Goal: Task Accomplishment & Management: Complete application form

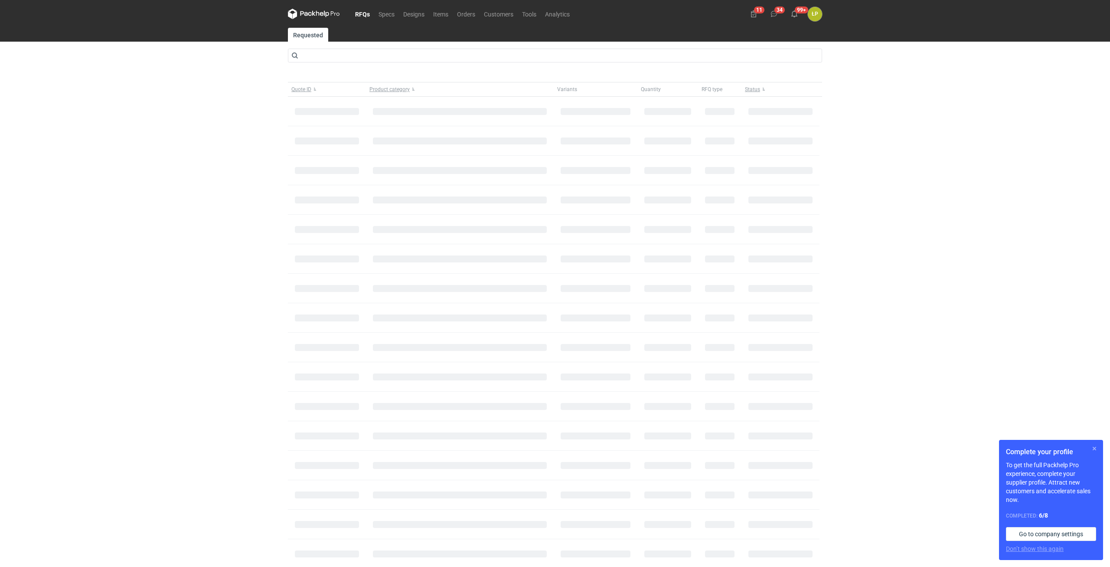
click at [1093, 445] on button "button" at bounding box center [1094, 448] width 10 height 10
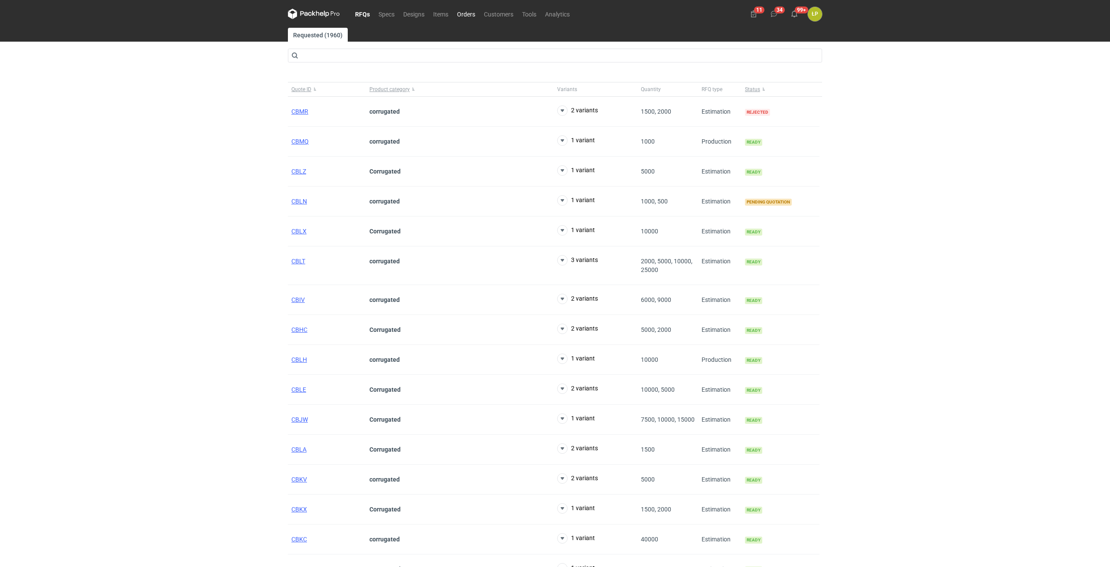
click at [470, 14] on link "Orders" at bounding box center [466, 14] width 27 height 10
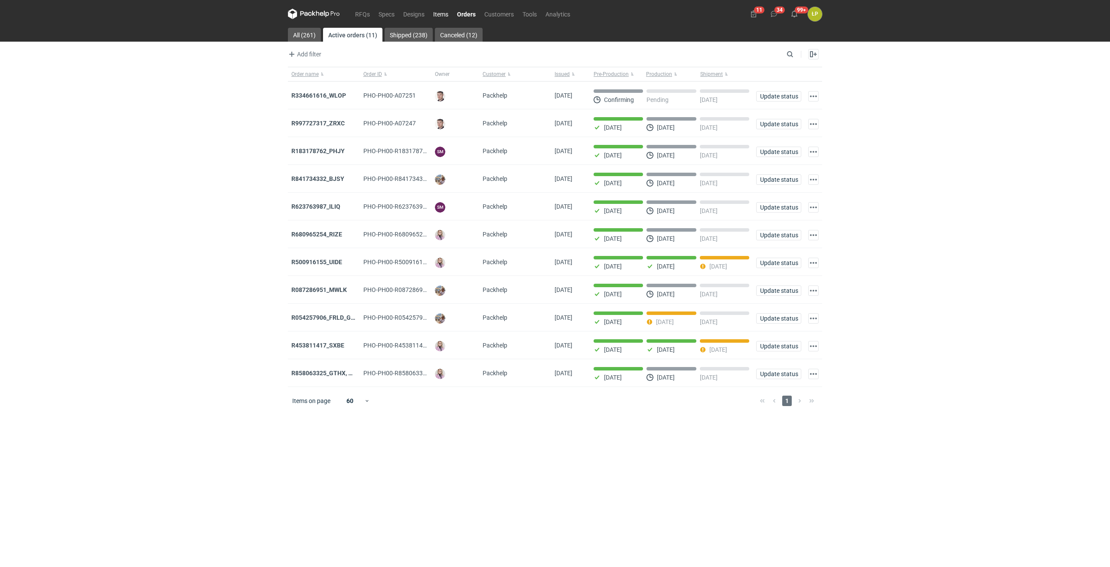
click at [447, 15] on link "Items" at bounding box center [441, 14] width 24 height 10
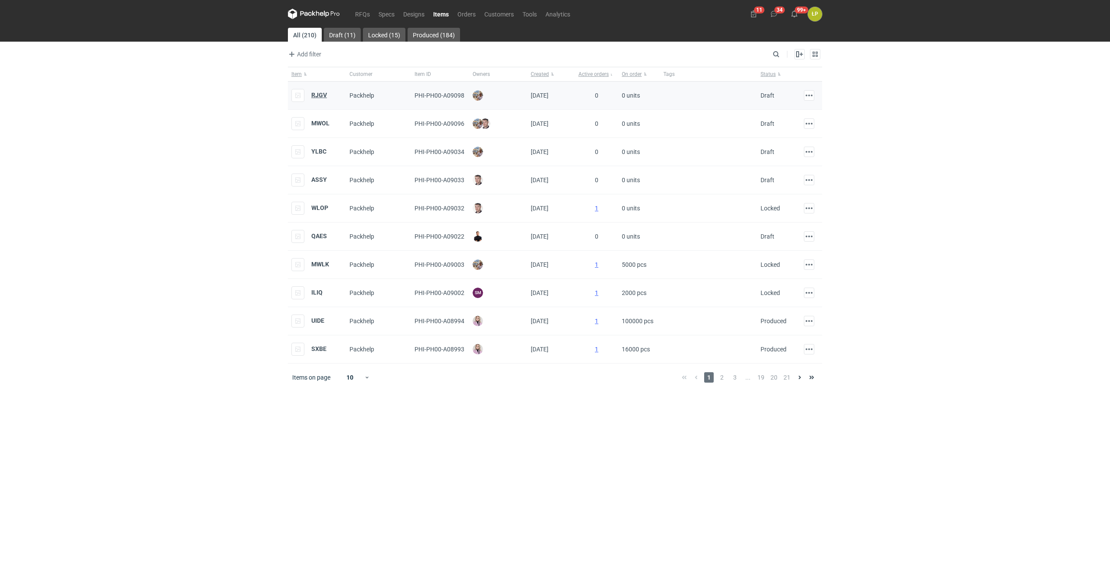
click at [323, 95] on strong "RJGV" at bounding box center [319, 94] width 16 height 7
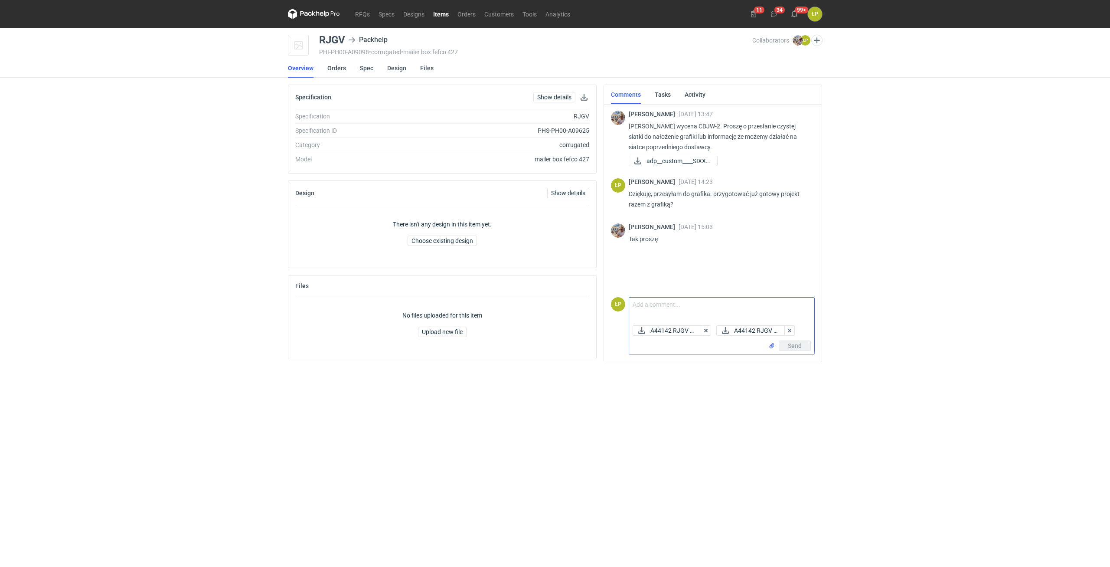
click at [704, 304] on textarea "Comment message" at bounding box center [721, 309] width 185 height 24
type textarea "Dzień dobry, projekt w załączniku."
click at [787, 350] on button "Send" at bounding box center [795, 345] width 32 height 10
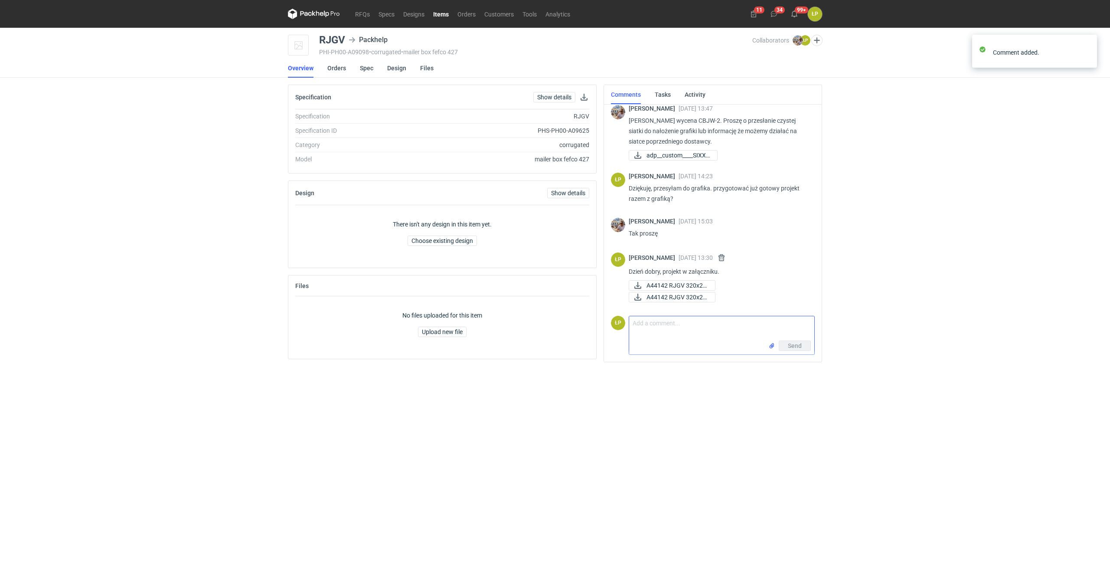
click at [802, 389] on main "RJGV Packhelp PHI-PH00-A09098 • corrugated • mailer box fefco 427 Collaborators…" at bounding box center [554, 297] width 541 height 539
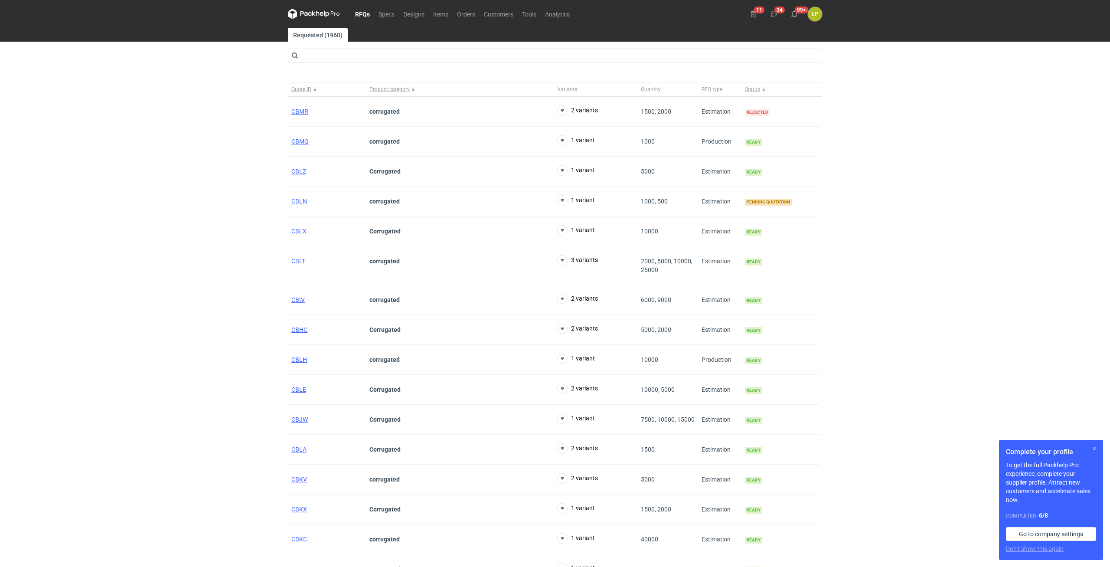
click at [1094, 448] on button "button" at bounding box center [1094, 448] width 10 height 10
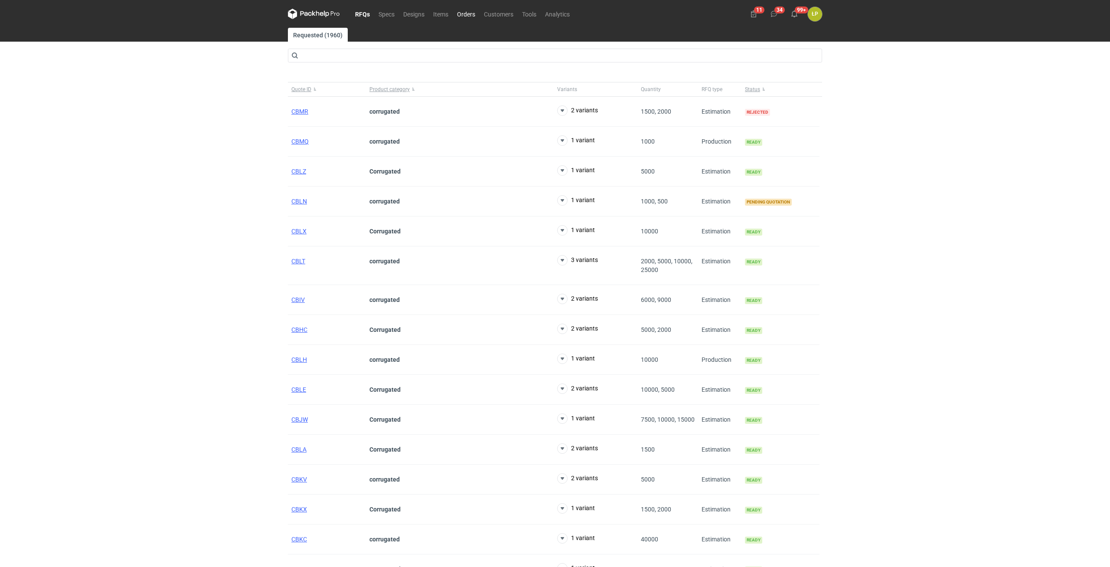
click at [466, 15] on link "Orders" at bounding box center [466, 14] width 27 height 10
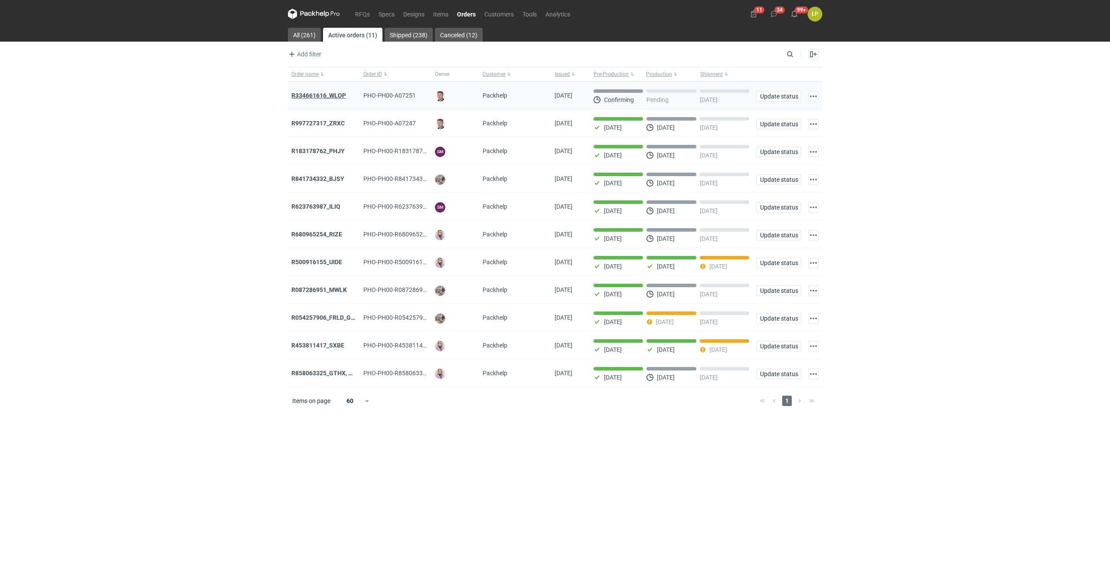
click at [332, 93] on strong "R334661616_WLOP" at bounding box center [318, 95] width 55 height 7
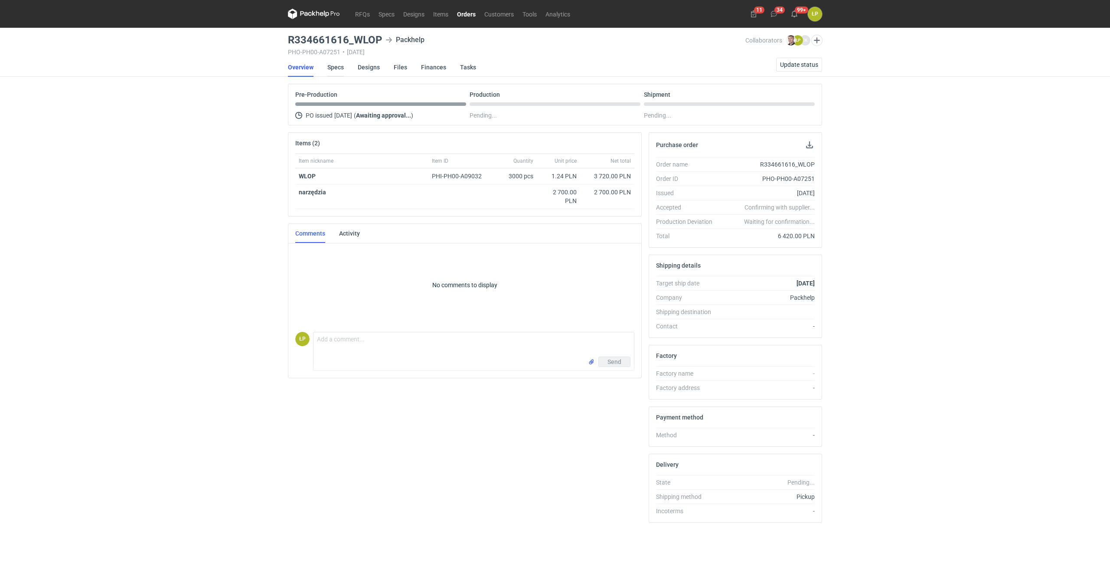
click at [338, 68] on link "Specs" at bounding box center [335, 67] width 16 height 19
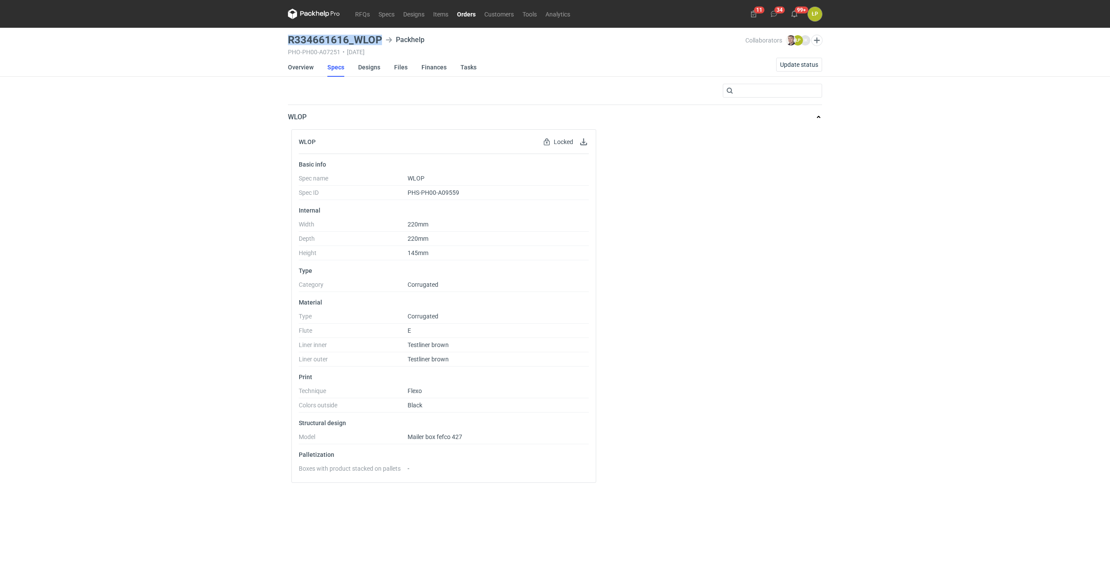
drag, startPoint x: 286, startPoint y: 41, endPoint x: 379, endPoint y: 39, distance: 93.2
click at [379, 39] on main "R334661616_WLOP Packhelp PHO-PH00-A07251 • [DATE] Collaborators [PERSON_NAME] Ł…" at bounding box center [554, 297] width 541 height 539
copy h3 "R334661616_WLOP"
click at [305, 65] on link "Overview" at bounding box center [301, 67] width 26 height 19
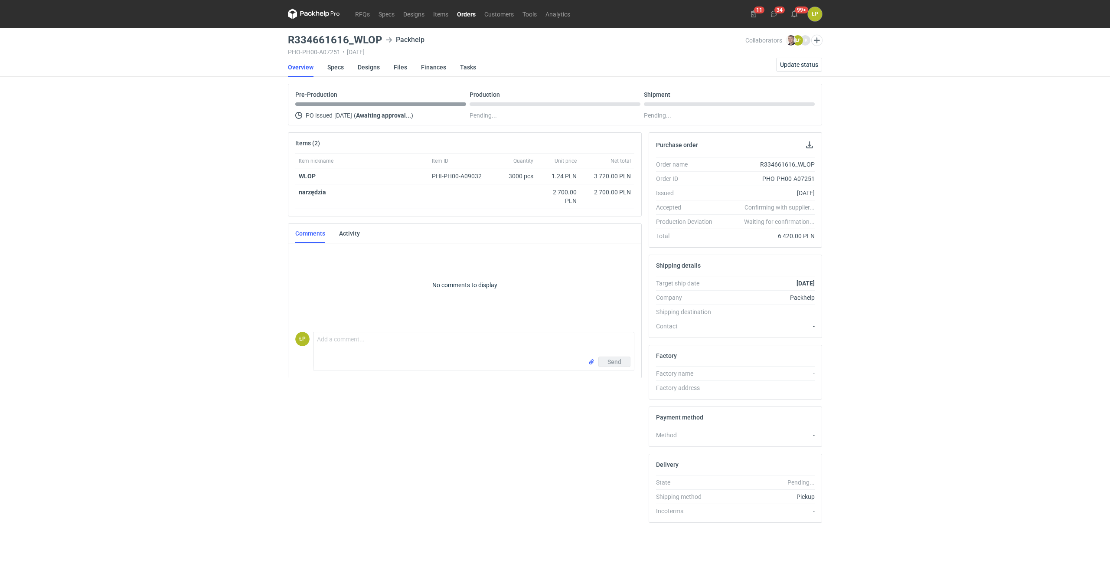
click at [832, 306] on div "RFQs Specs Designs Items Orders Customers Tools Analytics 11 34 99+ ŁP [PERSON_…" at bounding box center [555, 283] width 1110 height 567
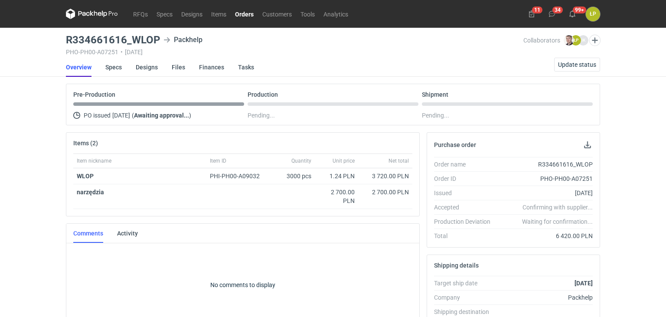
click at [88, 65] on link "Overview" at bounding box center [79, 67] width 26 height 19
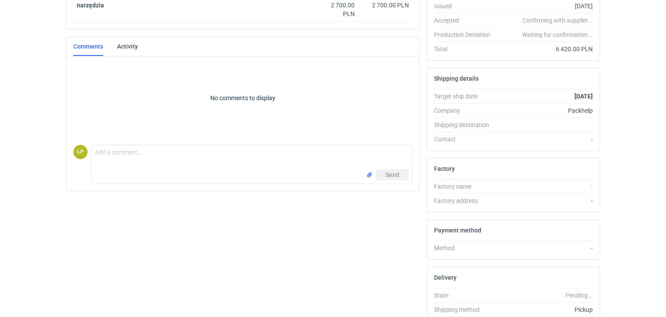
scroll to position [238, 0]
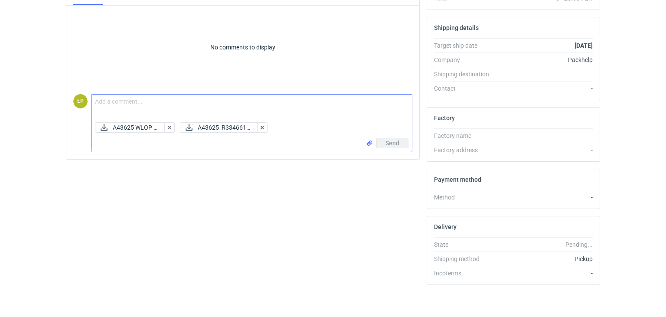
click at [201, 103] on textarea "Comment message" at bounding box center [251, 107] width 320 height 24
type textarea "d"
type textarea "Dzień [PERSON_NAME], proszę o sprawdzenie i akceptację."
click at [385, 144] on button "Send" at bounding box center [392, 143] width 32 height 10
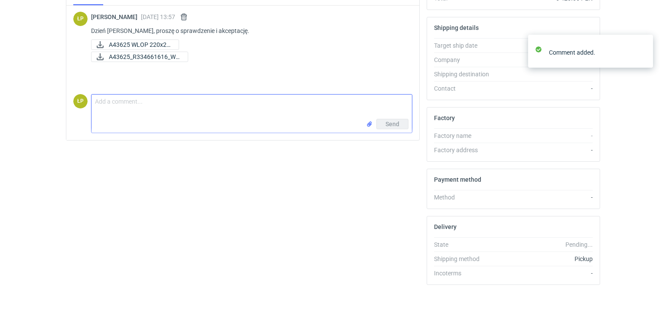
scroll to position [0, 0]
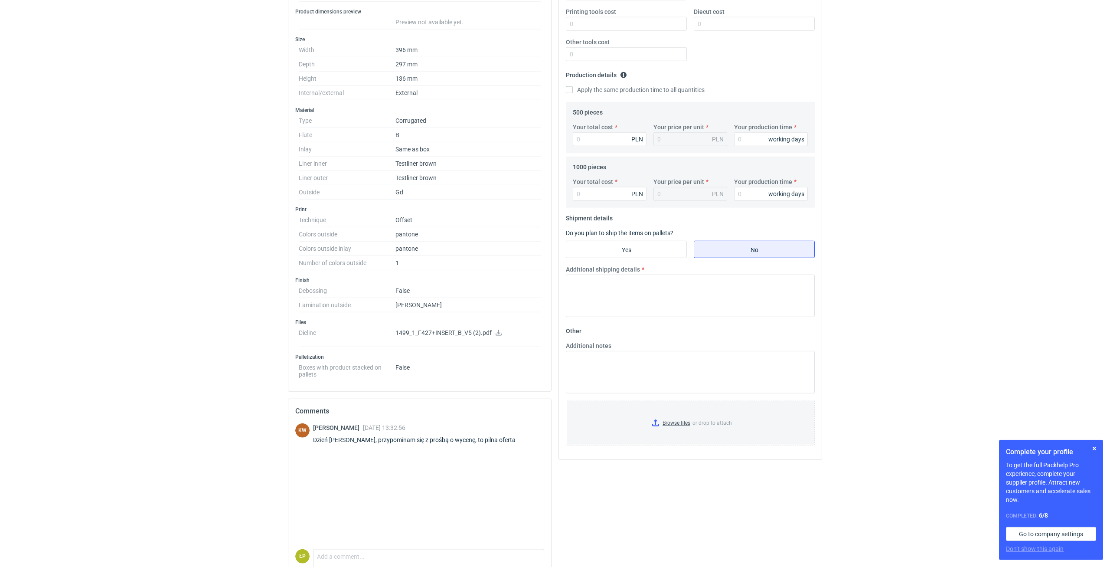
scroll to position [221, 0]
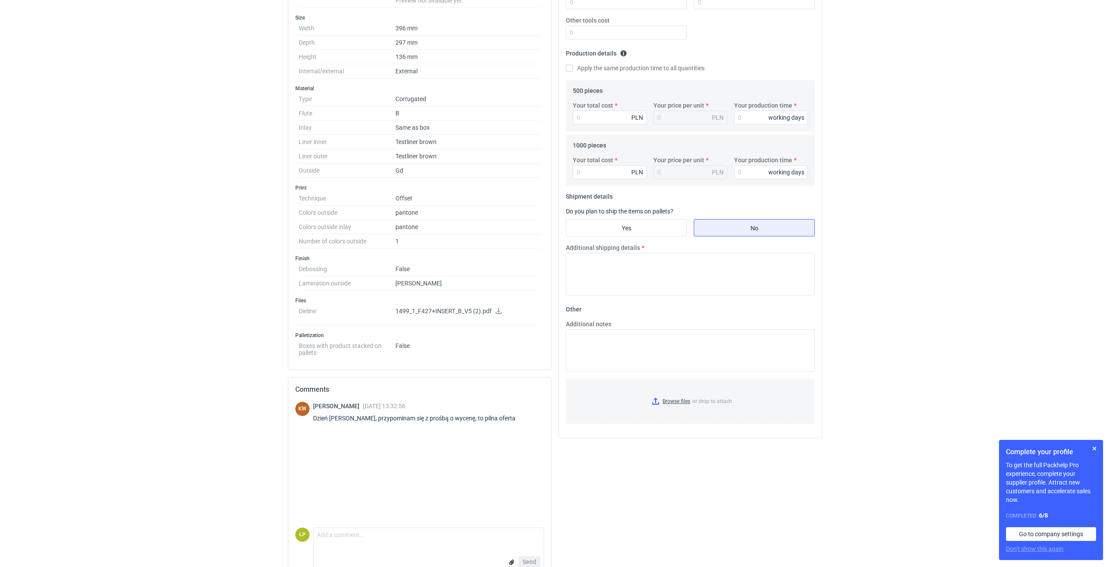
click at [500, 314] on link at bounding box center [498, 311] width 7 height 7
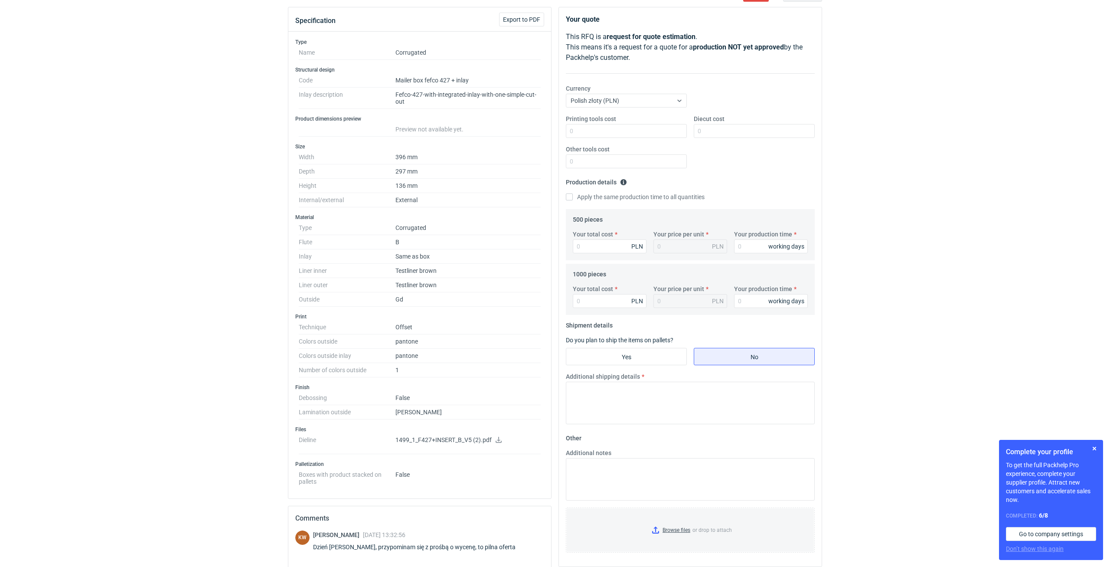
scroll to position [74, 0]
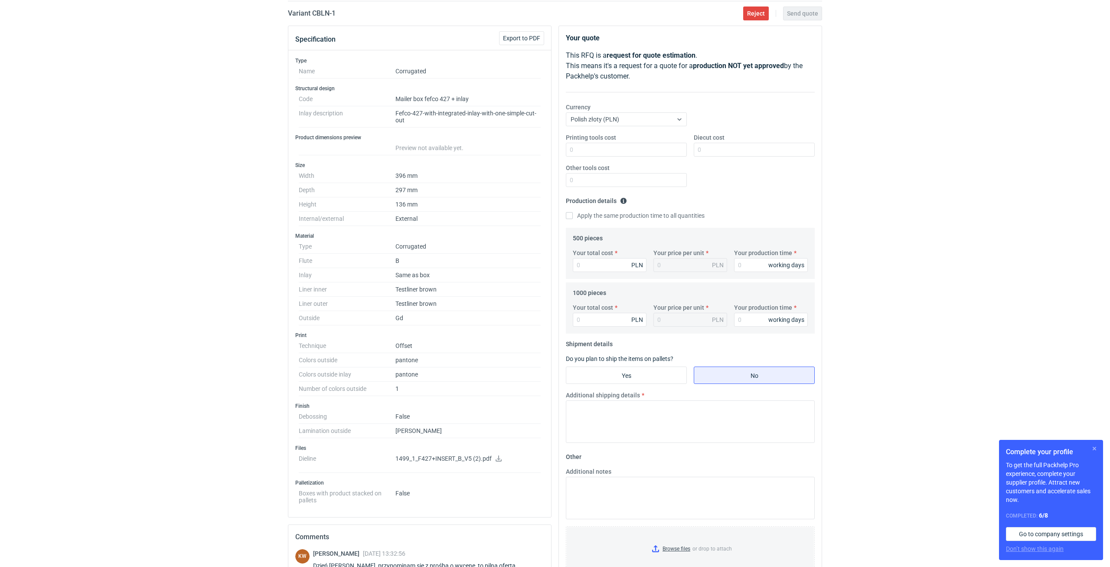
click at [1090, 447] on button "button" at bounding box center [1094, 448] width 10 height 10
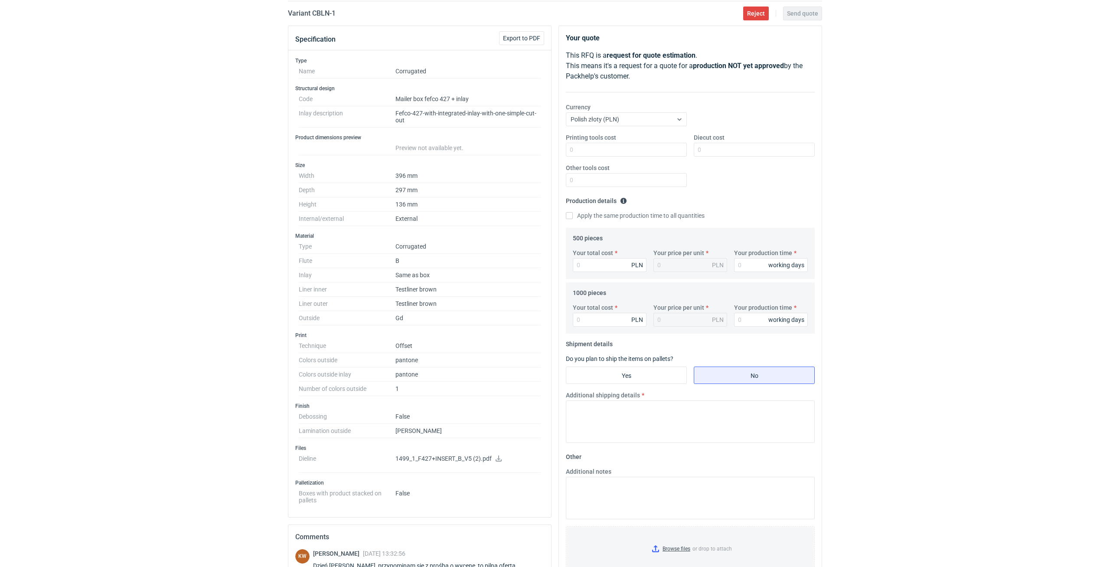
scroll to position [239, 0]
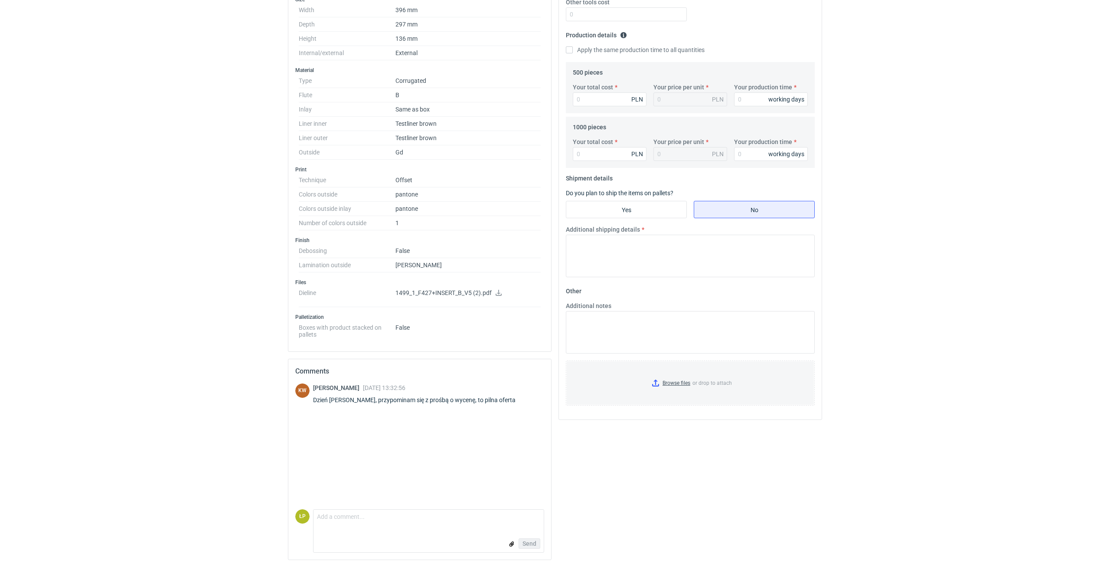
click at [499, 292] on icon at bounding box center [499, 293] width 6 height 6
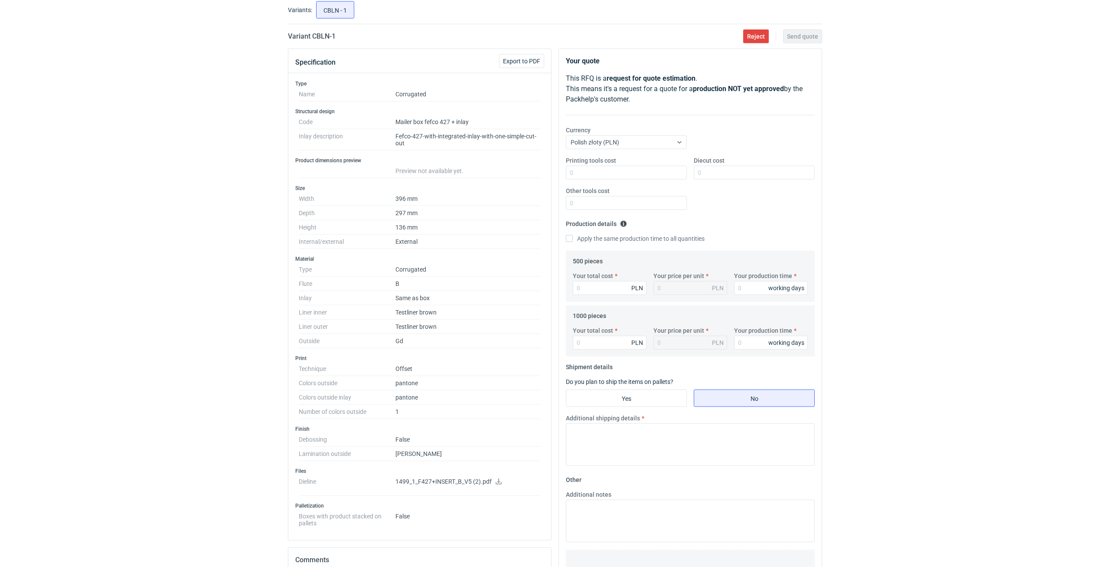
scroll to position [18, 0]
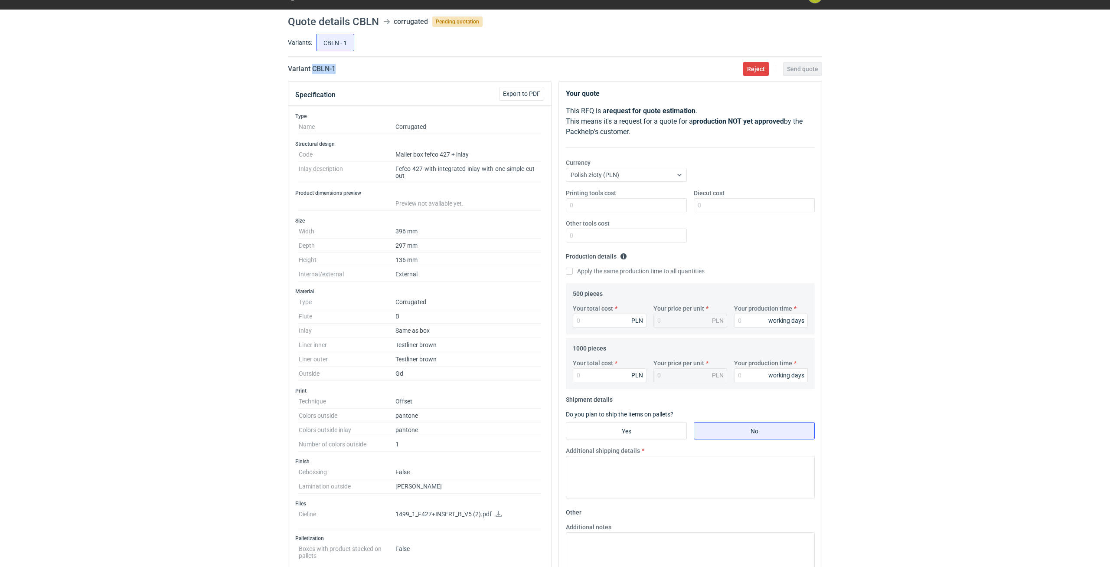
drag, startPoint x: 326, startPoint y: 71, endPoint x: 312, endPoint y: 74, distance: 13.8
click at [312, 74] on main "Quote details CBLN corrugated Pending quotation Variants: CBLN - 1 Variant CBLN…" at bounding box center [554, 399] width 541 height 778
copy h2 "CBLN - 1"
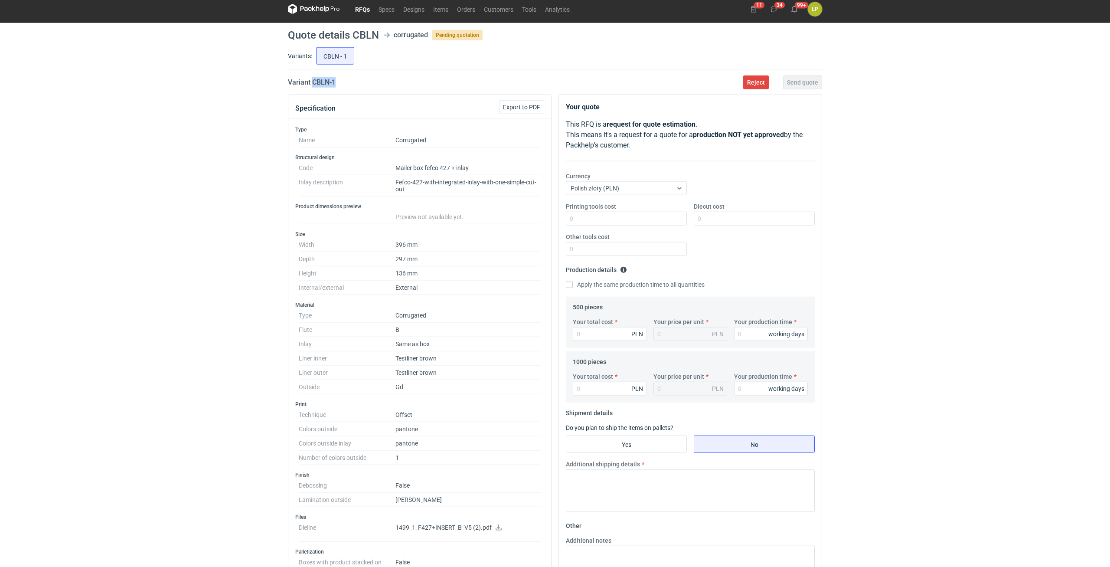
scroll to position [0, 0]
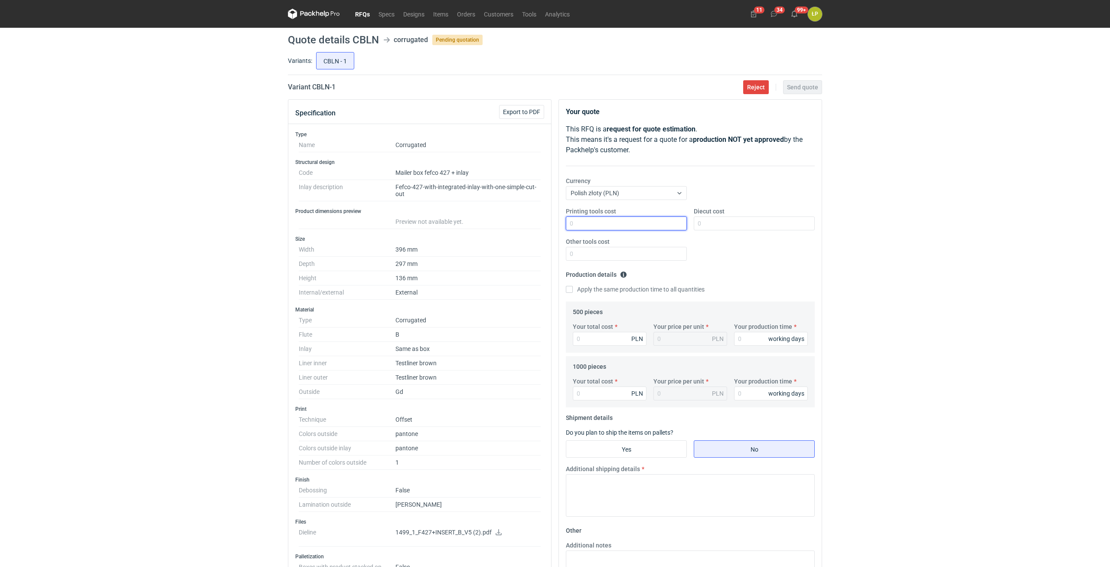
click at [597, 218] on input "Printing tools cost" at bounding box center [626, 223] width 121 height 14
type input "0"
click at [702, 226] on input "Diecut cost" at bounding box center [754, 223] width 121 height 14
click at [709, 226] on input "Diecut cost" at bounding box center [754, 223] width 121 height 14
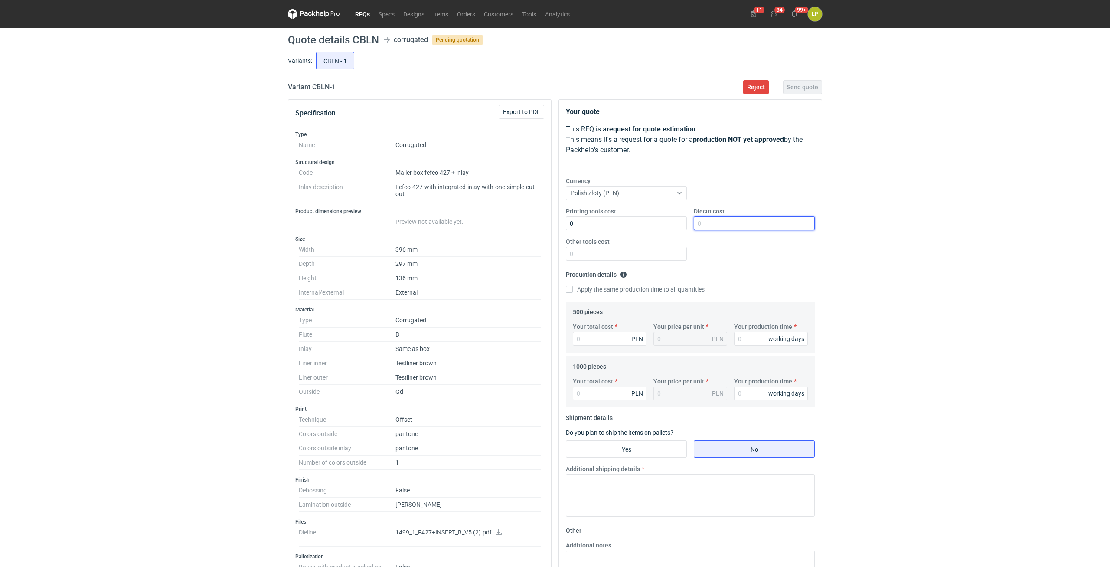
click at [715, 217] on input "Diecut cost" at bounding box center [754, 223] width 121 height 14
type input "3800"
click at [658, 255] on input "Other tools cost" at bounding box center [626, 254] width 121 height 14
type input "0"
click at [748, 337] on input "Your production time" at bounding box center [771, 339] width 74 height 14
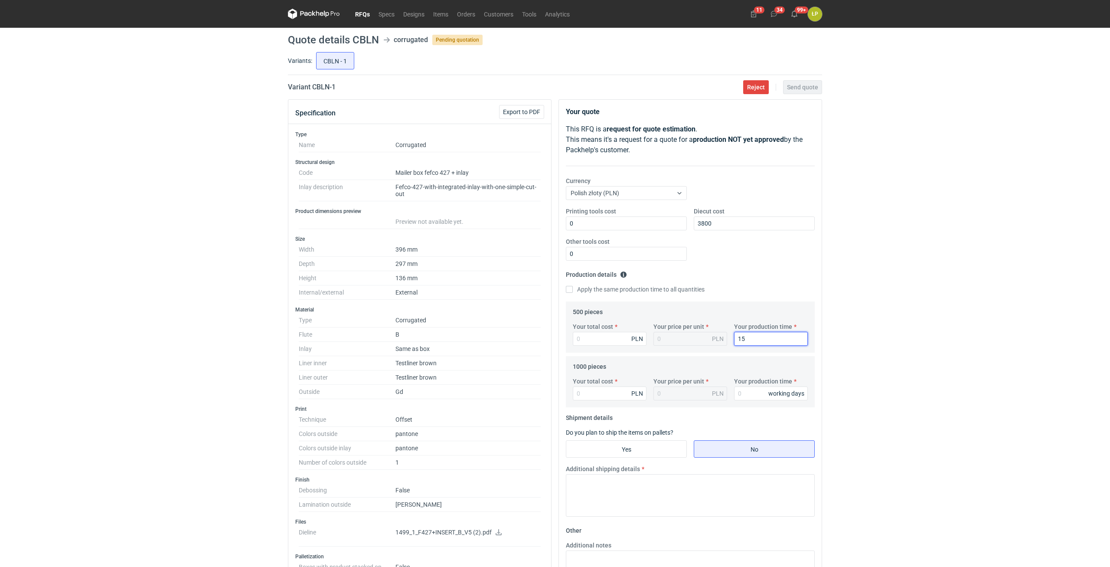
type input "15"
click at [624, 288] on label "Apply the same production time to all quantities" at bounding box center [635, 289] width 139 height 9
click at [573, 288] on input "Apply the same production time to all quantities" at bounding box center [569, 289] width 7 height 7
checkbox input "true"
type input "15"
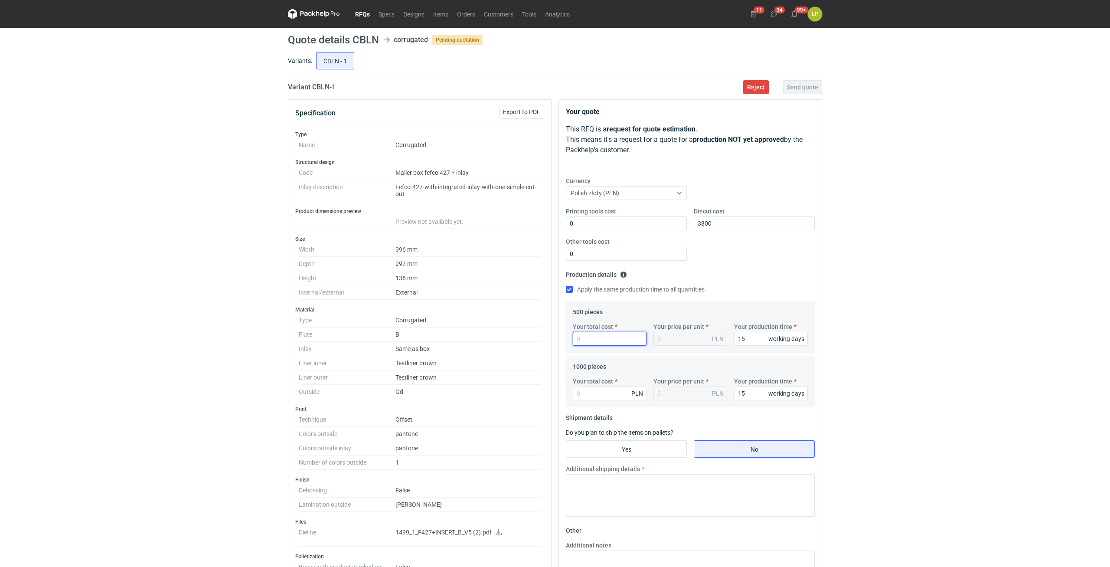
click at [606, 337] on input "Your total cost" at bounding box center [610, 339] width 74 height 14
type input "1"
click at [606, 389] on input "Your total cost" at bounding box center [610, 393] width 74 height 14
type input "10"
type input "0.01"
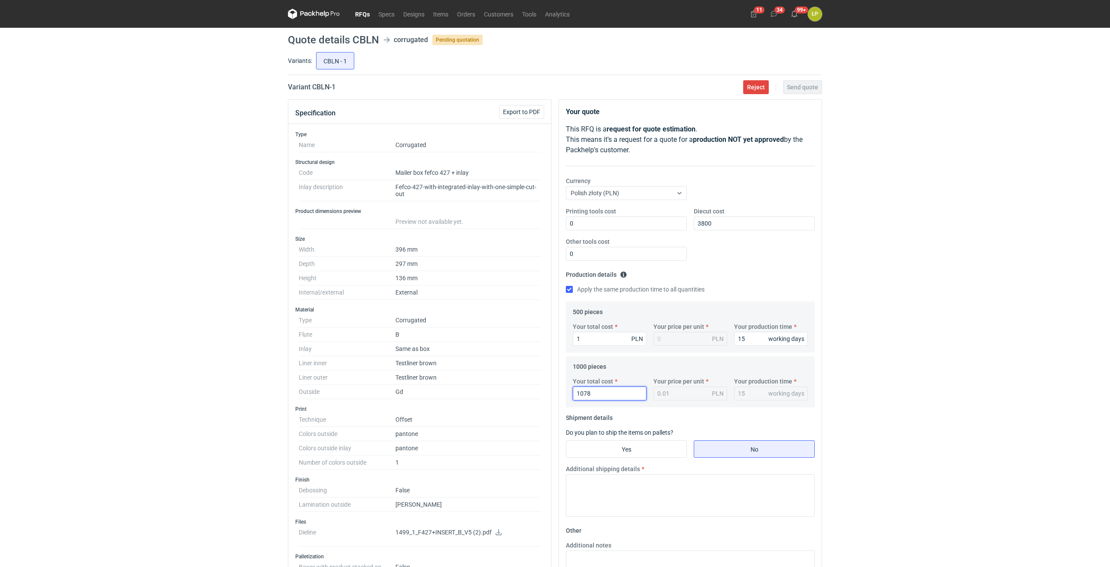
type input "10780"
type input "10.78"
type input "10780"
click at [909, 377] on div "RFQs Specs Designs Items Orders Customers Tools Analytics 11 34 99+ ŁP Łukasz P…" at bounding box center [555, 283] width 1110 height 567
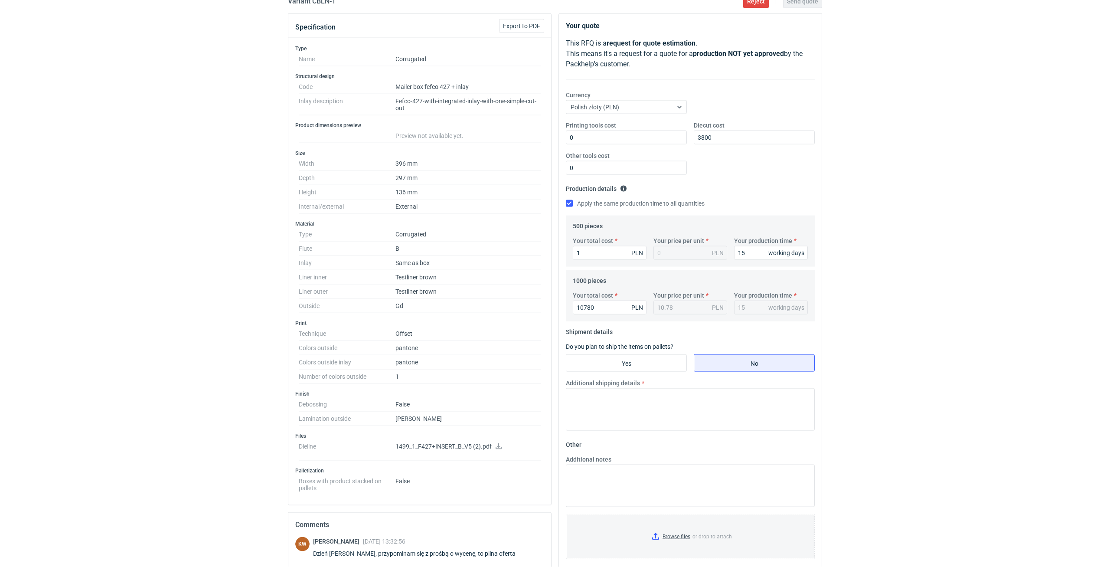
scroll to position [147, 0]
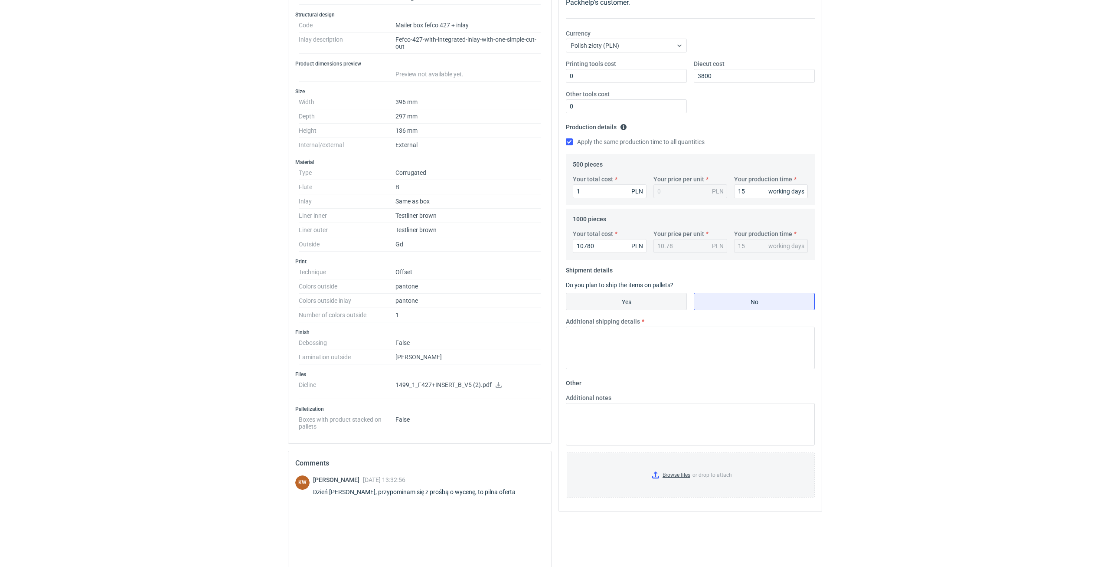
click at [657, 300] on input "Yes" at bounding box center [626, 301] width 120 height 16
radio input "true"
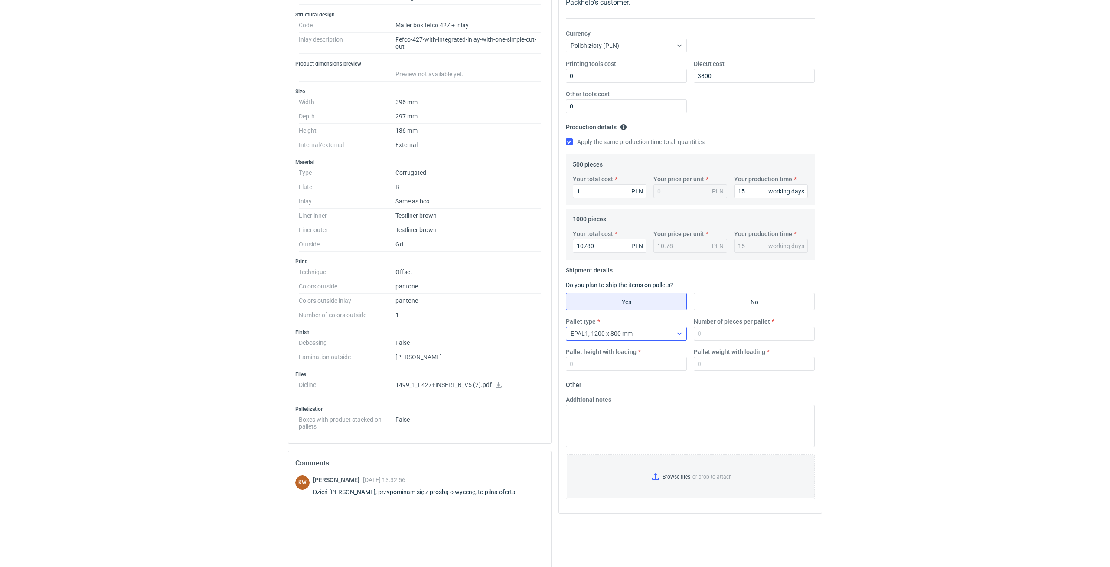
click at [667, 333] on div "EPAL1, 1200 x 800 mm" at bounding box center [619, 333] width 106 height 12
click at [661, 363] on div "EPAL2, 1200 x 1000 mm" at bounding box center [626, 367] width 107 height 9
click at [719, 336] on input "Number of pieces per pallet" at bounding box center [754, 334] width 121 height 14
type input "550"
click at [650, 368] on input "Pallet height with loading" at bounding box center [626, 364] width 121 height 14
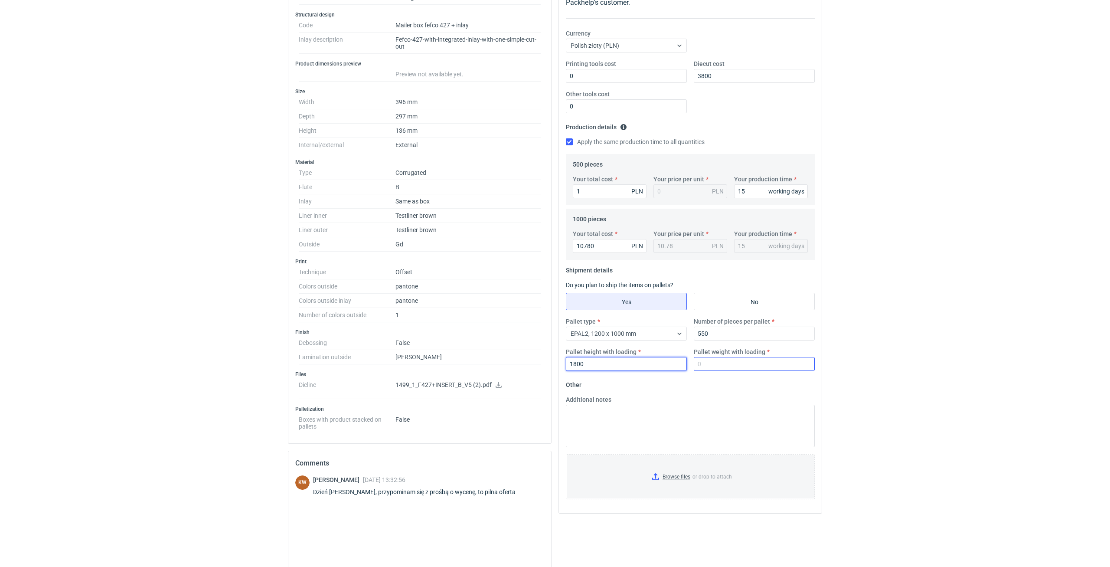
type input "1800"
click at [720, 365] on input "Pallet weight with loading" at bounding box center [754, 364] width 121 height 14
type input "1"
click at [706, 407] on textarea "Additional notes" at bounding box center [690, 426] width 249 height 42
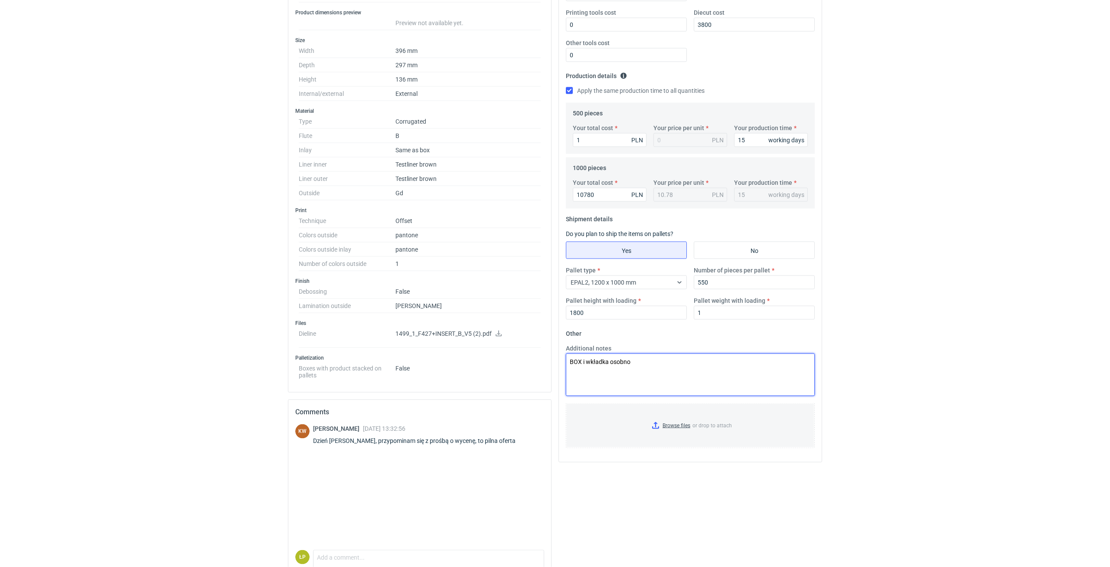
scroll to position [239, 0]
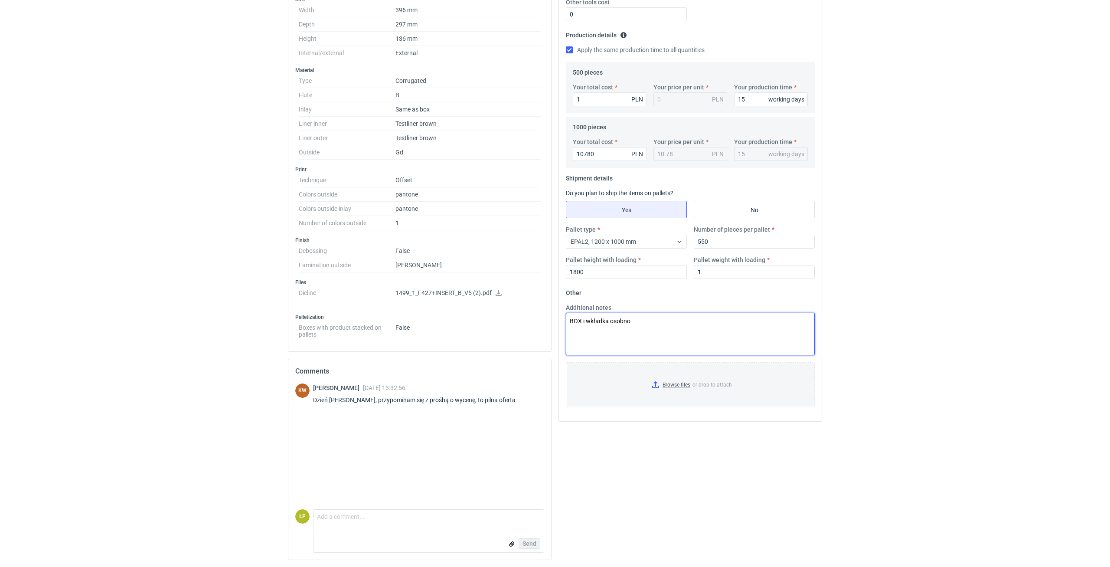
drag, startPoint x: 644, startPoint y: 327, endPoint x: 533, endPoint y: 333, distance: 111.1
click at [566, 333] on textarea "BOX i wkładka osobno" at bounding box center [690, 334] width 249 height 42
type textarea "BOX i wkładka osobno"
click at [454, 503] on div "KW Klaudia Wiśniewska 22 Sep 2025 13:32:56 Dzień dobry, przypominam się z prośb…" at bounding box center [419, 446] width 249 height 126
click at [454, 514] on textarea "Comment message" at bounding box center [429, 519] width 230 height 18
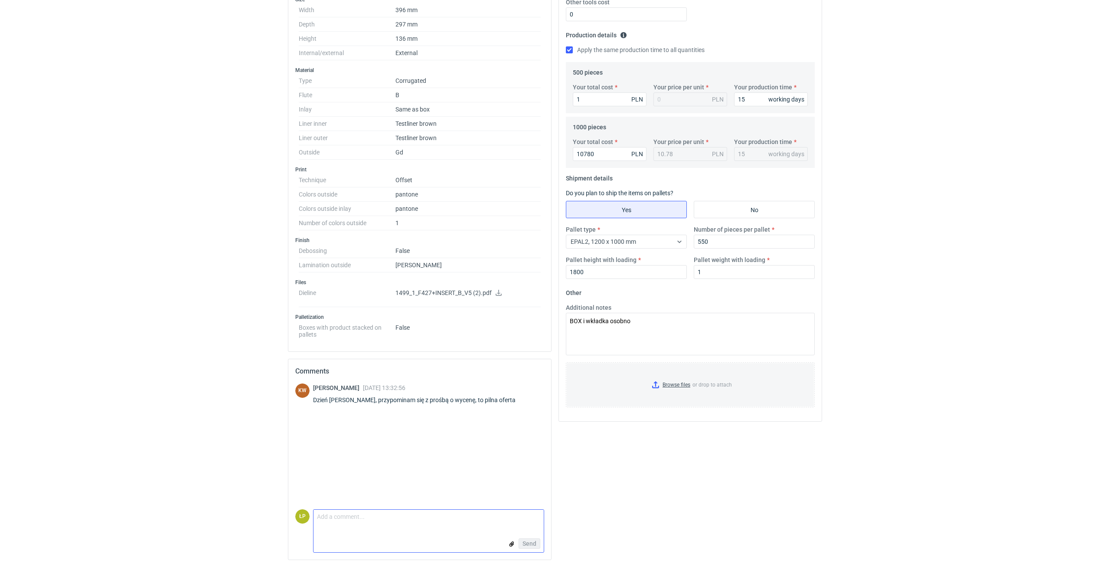
paste textarea "BOX i wkładka osobno"
click at [512, 542] on input "file" at bounding box center [511, 543] width 7 height 9
click at [428, 477] on textarea "BOX i wkładka osobno" at bounding box center [429, 482] width 230 height 18
type textarea "BOX i wkładka osobno. MOQ 1000 sztuk."
click at [523, 536] on div "Remove A44207_CBLN - 1 - BOX_2025-09-22.pdf Remove A44206_CBLN - 1 - WKŁADKA_20…" at bounding box center [429, 525] width 230 height 54
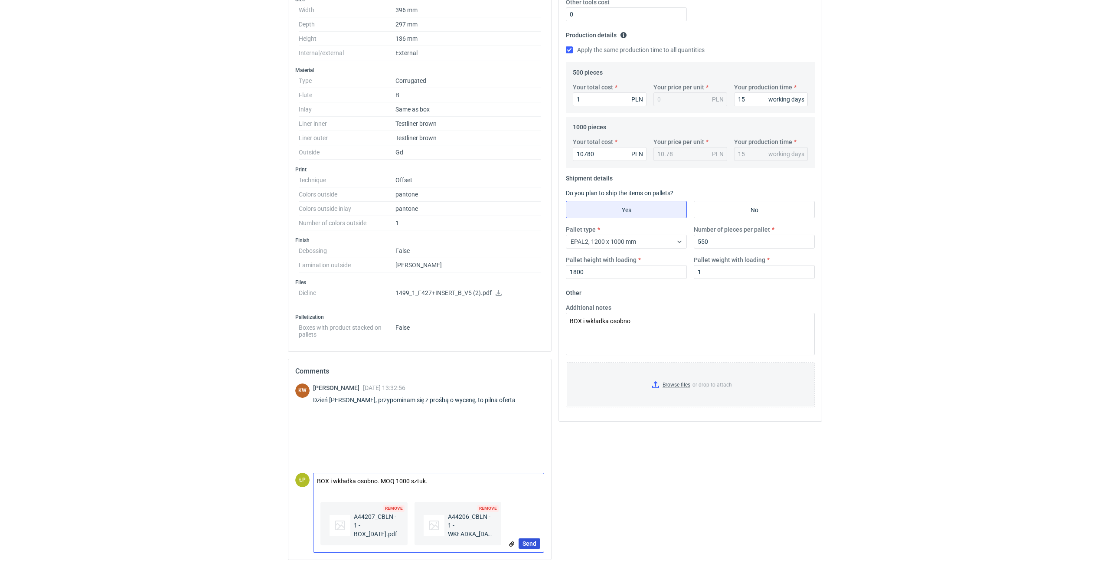
click at [529, 541] on span "Send" at bounding box center [530, 543] width 14 height 6
click at [645, 496] on div "Your quote This RFQ is a request for quote estimation . This means it's a reque…" at bounding box center [690, 213] width 271 height 707
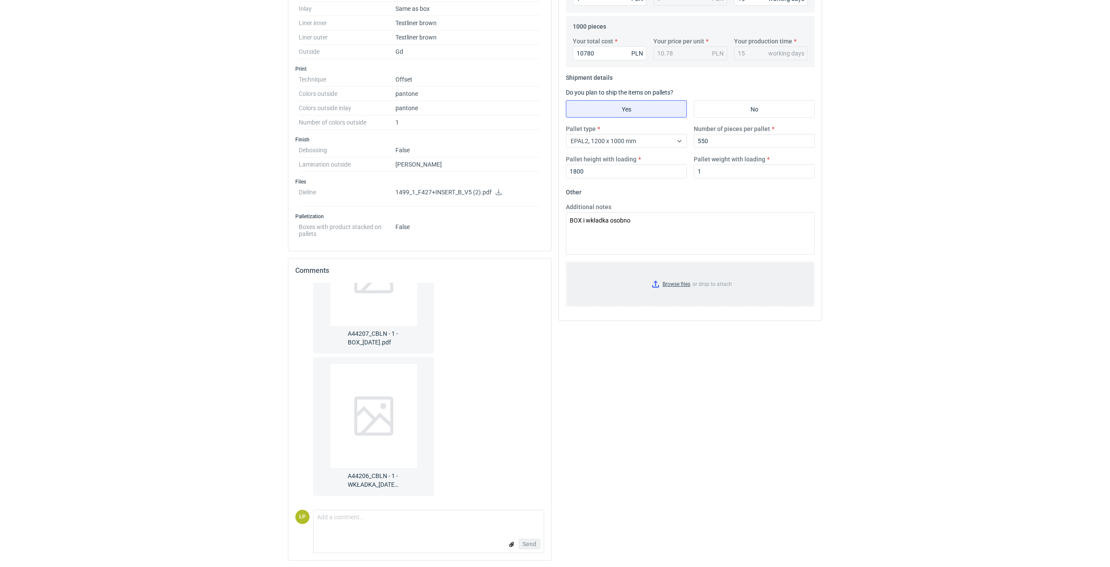
scroll to position [0, 0]
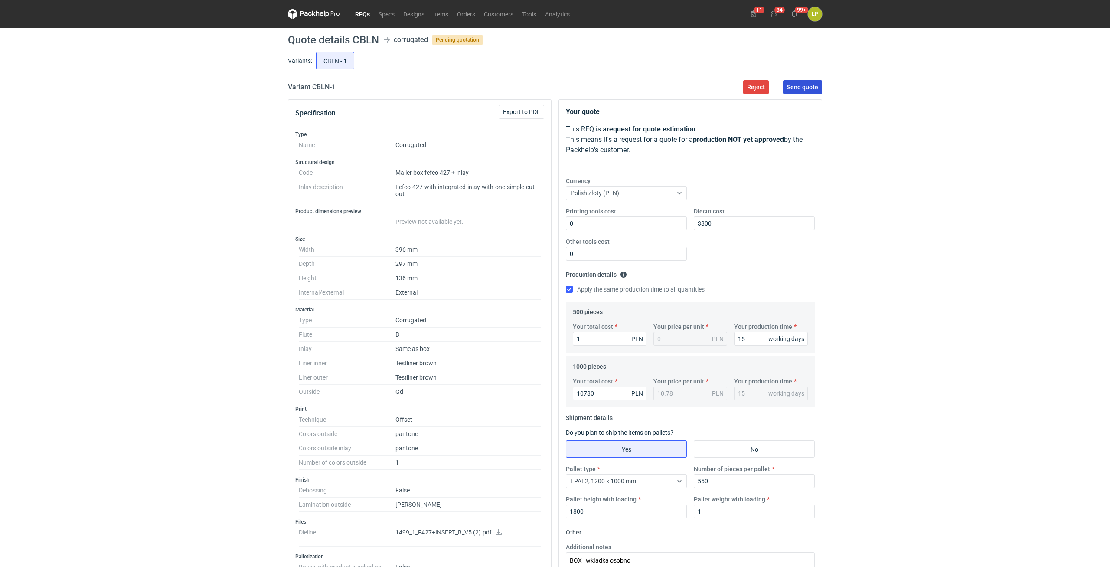
click at [801, 90] on span "Send quote" at bounding box center [802, 87] width 31 height 6
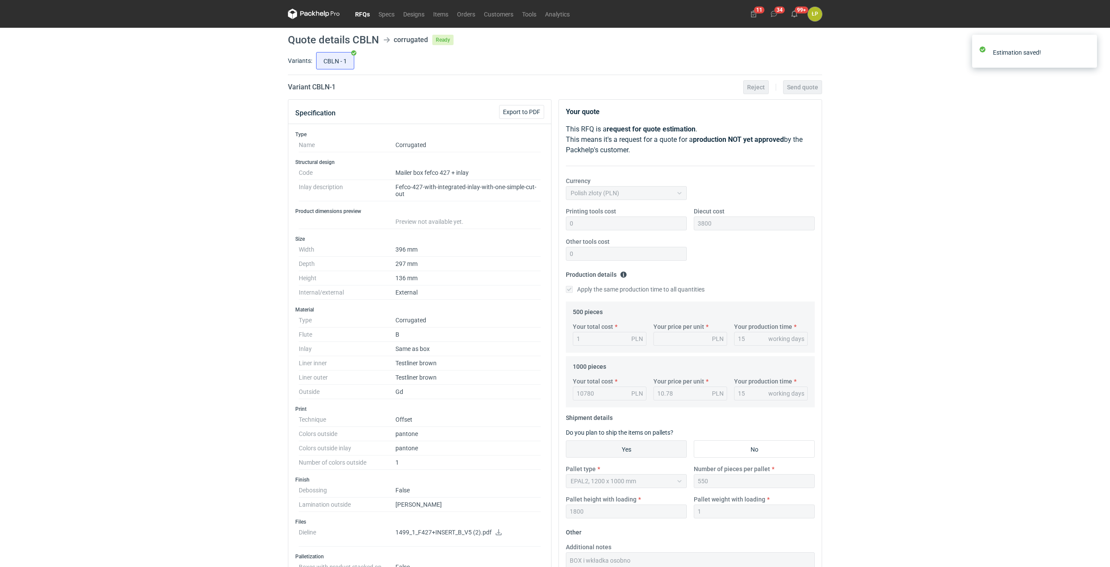
scroll to position [145, 0]
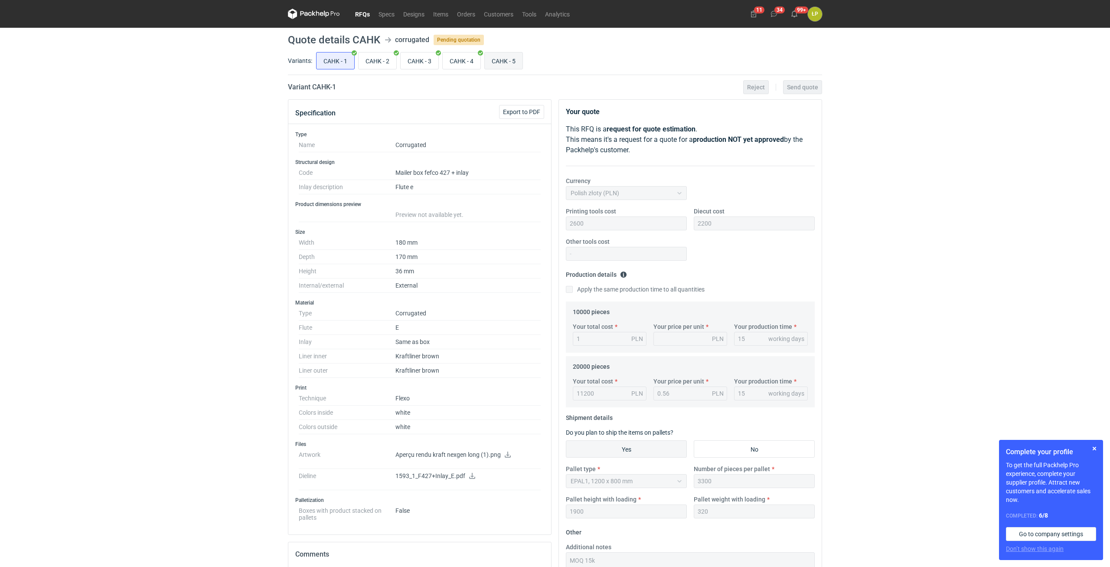
click at [508, 59] on input "CAHK - 5" at bounding box center [504, 60] width 38 height 16
radio input "true"
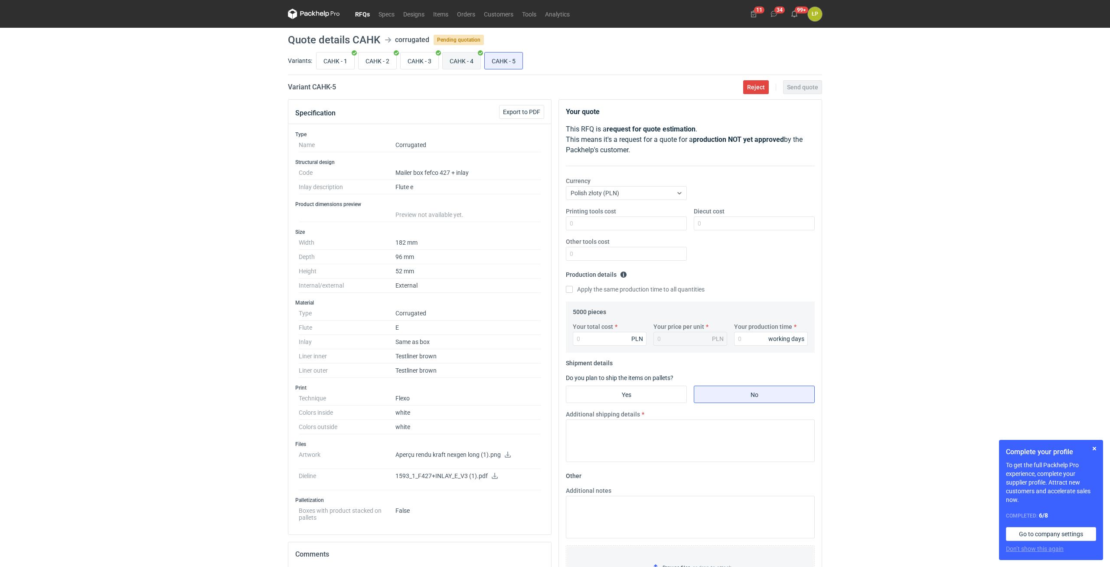
click at [457, 62] on input "CAHK - 4" at bounding box center [462, 60] width 38 height 16
radio input "true"
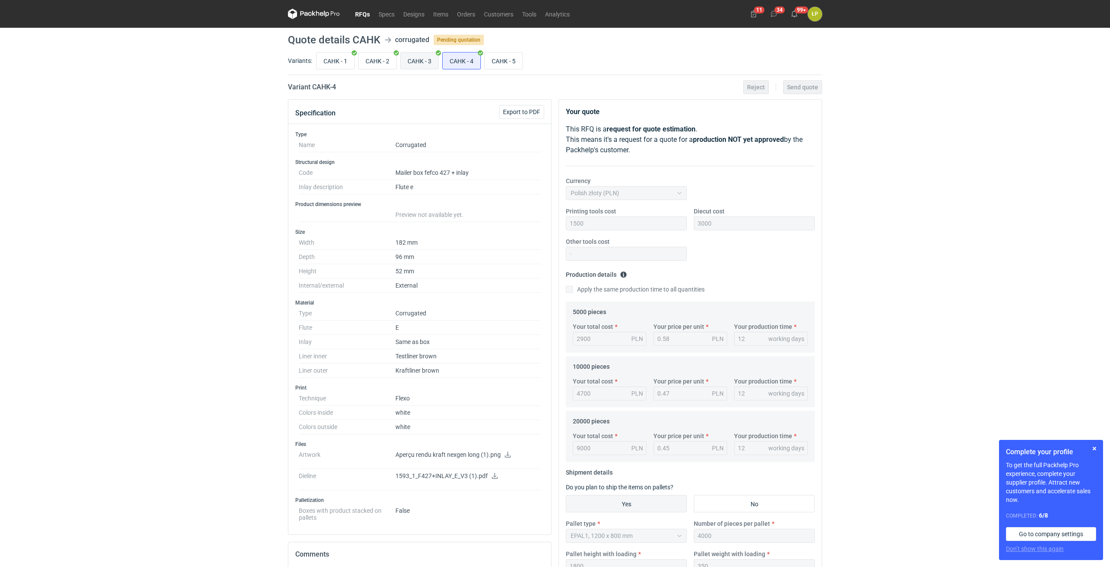
click at [415, 64] on input "CAHK - 3" at bounding box center [420, 60] width 38 height 16
radio input "true"
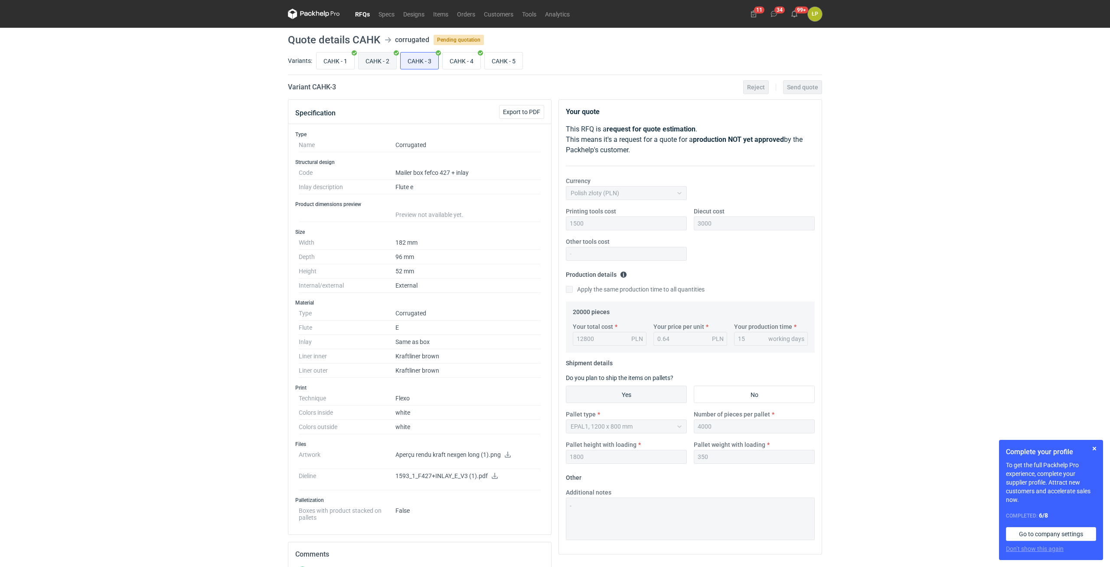
click at [379, 65] on input "CAHK - 2" at bounding box center [378, 60] width 38 height 16
radio input "true"
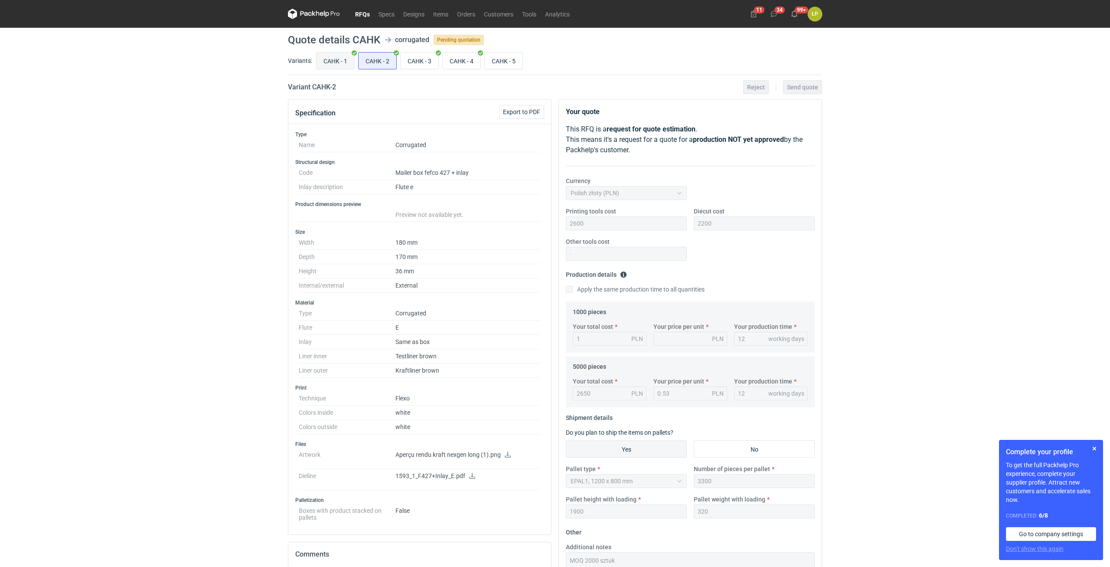
click at [348, 65] on input "CAHK - 1" at bounding box center [336, 60] width 38 height 16
radio input "true"
click at [493, 61] on input "CAHK - 5" at bounding box center [504, 60] width 38 height 16
radio input "true"
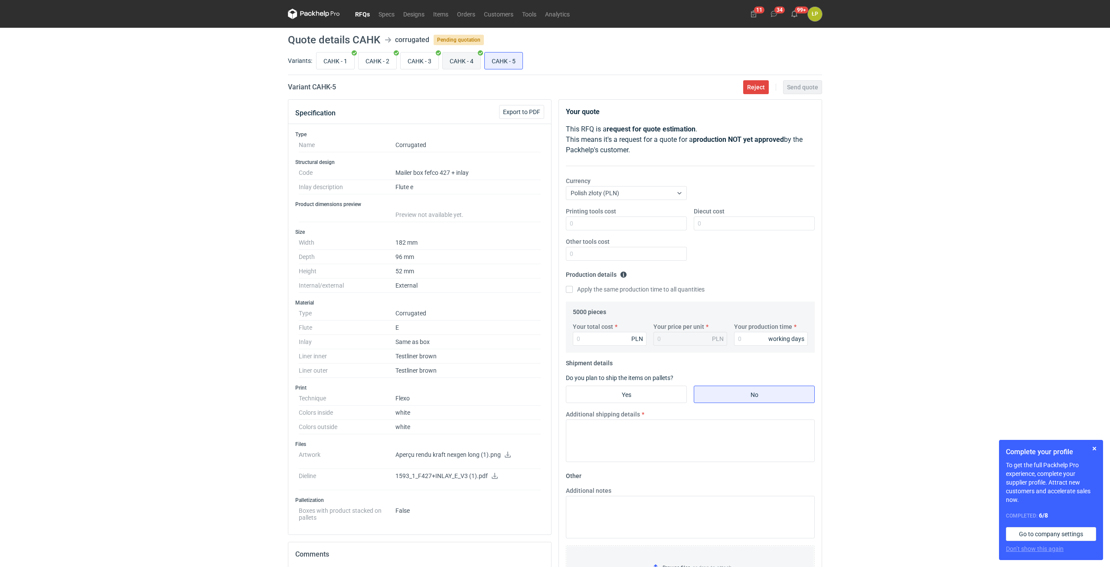
click at [468, 63] on input "CAHK - 4" at bounding box center [462, 60] width 38 height 16
radio input "true"
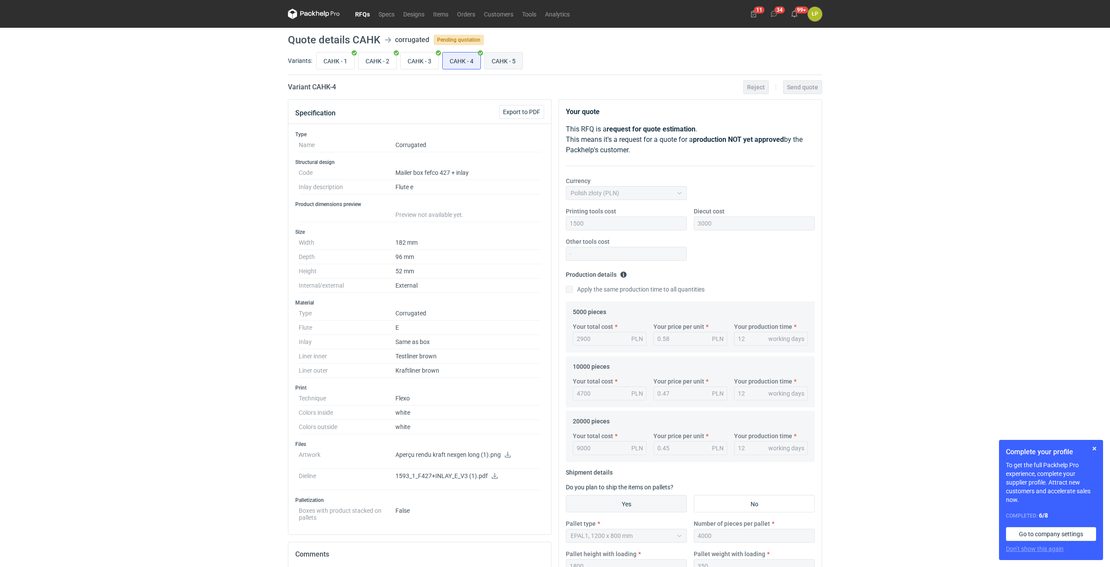
click at [496, 64] on input "CAHK - 5" at bounding box center [504, 60] width 38 height 16
radio input "true"
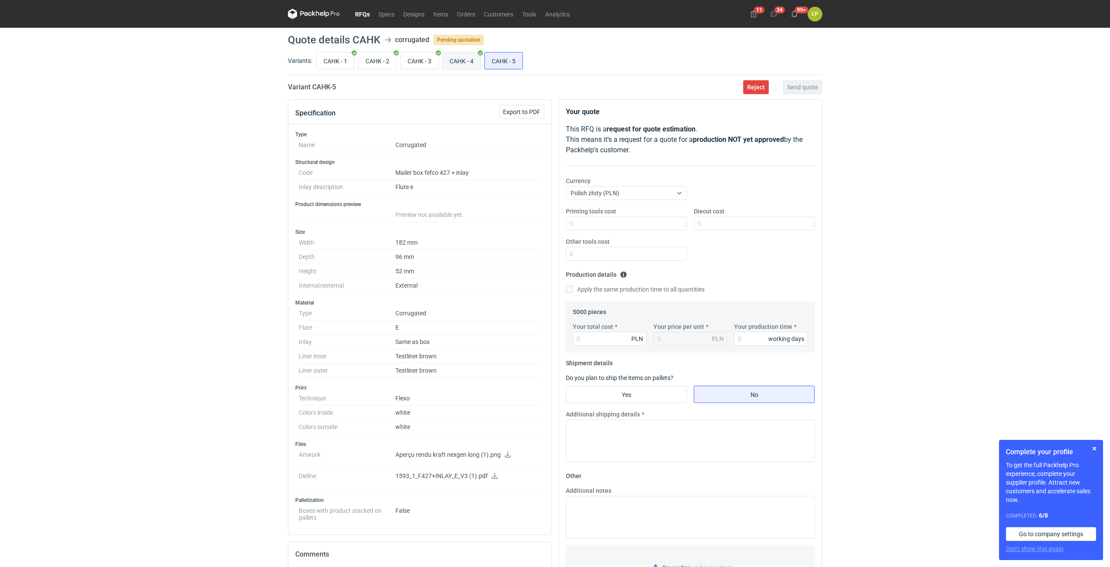
click at [457, 66] on input "CAHK - 4" at bounding box center [462, 60] width 38 height 16
radio input "true"
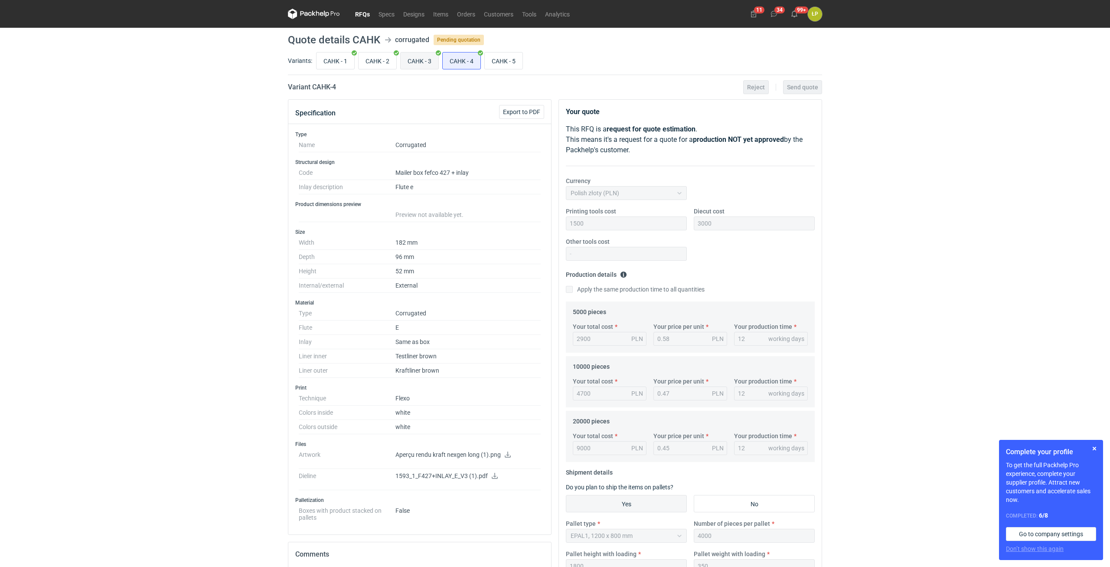
click at [417, 68] on input "CAHK - 3" at bounding box center [420, 60] width 38 height 16
radio input "true"
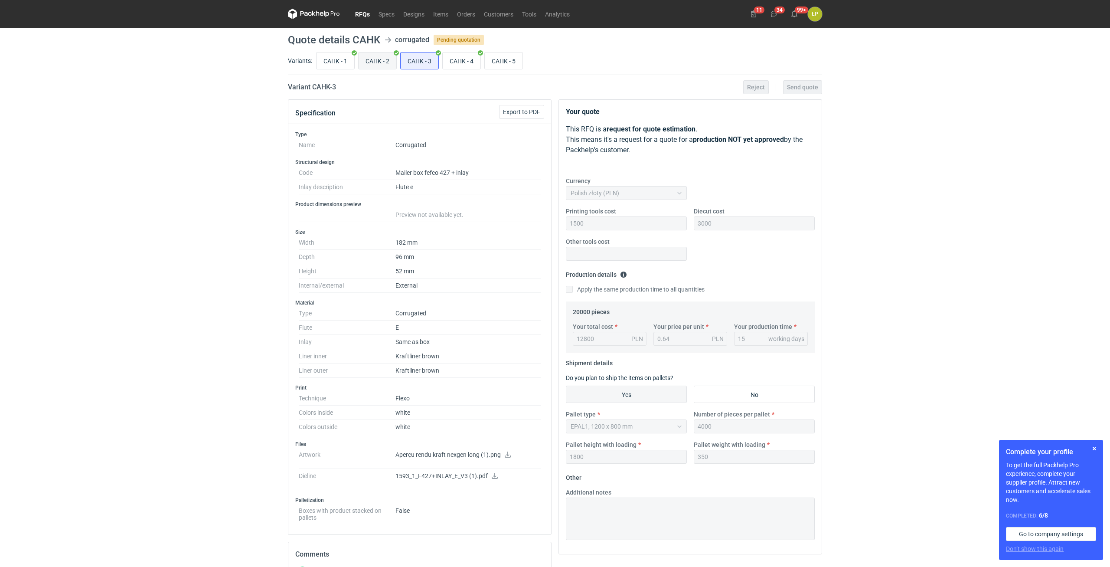
click at [386, 66] on input "CAHK - 2" at bounding box center [378, 60] width 38 height 16
radio input "true"
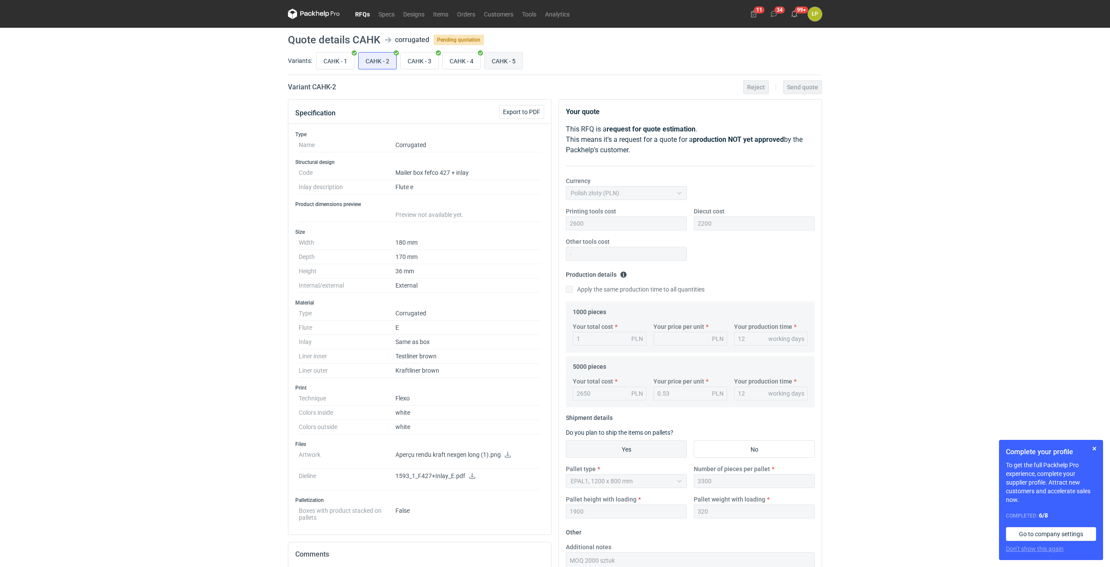
click at [501, 64] on input "CAHK - 5" at bounding box center [504, 60] width 38 height 16
radio input "true"
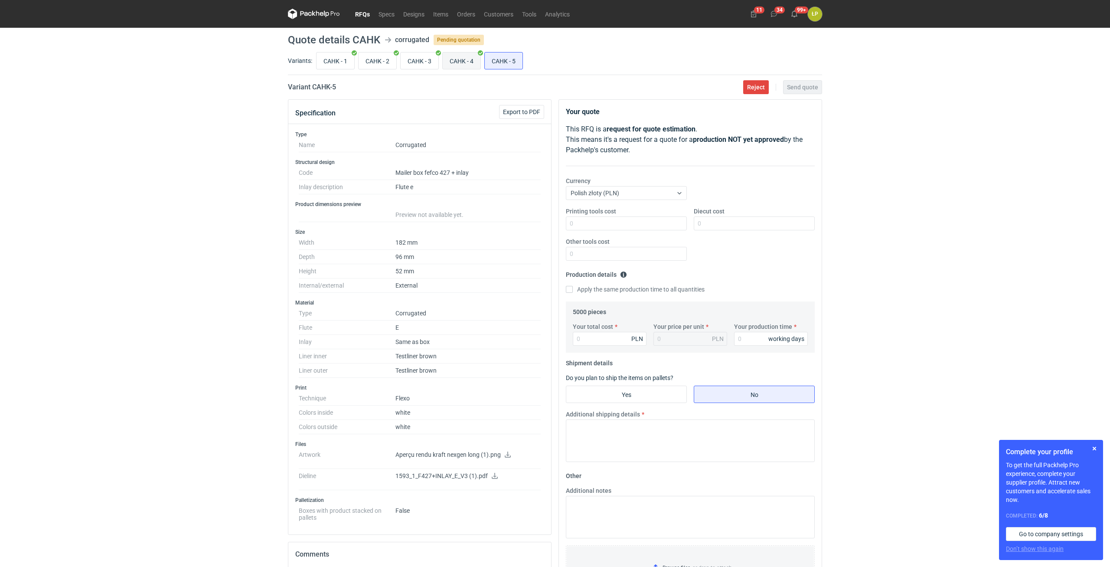
click at [470, 65] on input "CAHK - 4" at bounding box center [462, 60] width 38 height 16
radio input "true"
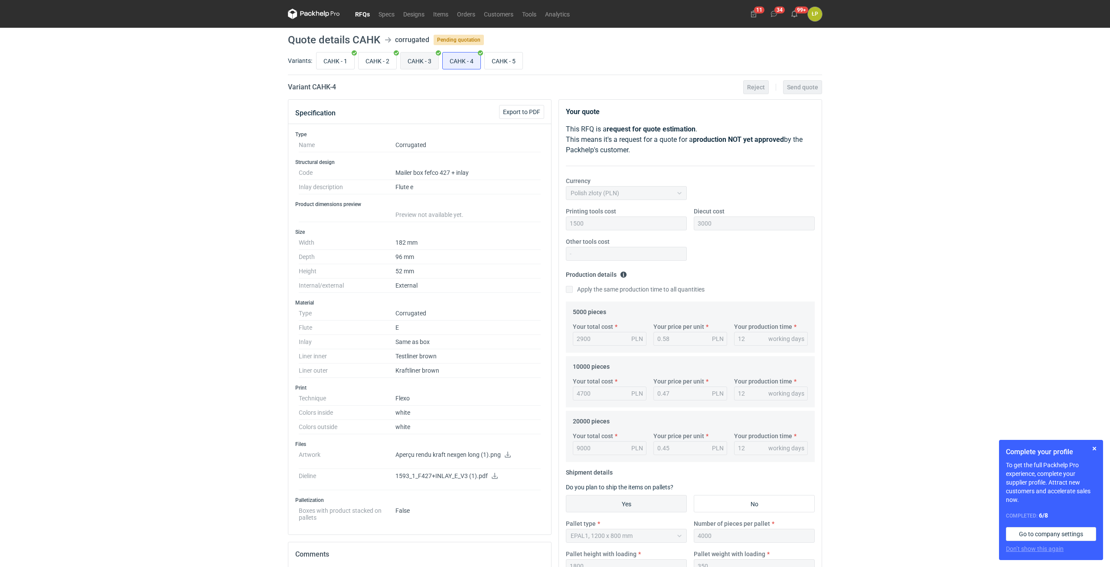
click at [419, 66] on input "CAHK - 3" at bounding box center [420, 60] width 38 height 16
radio input "true"
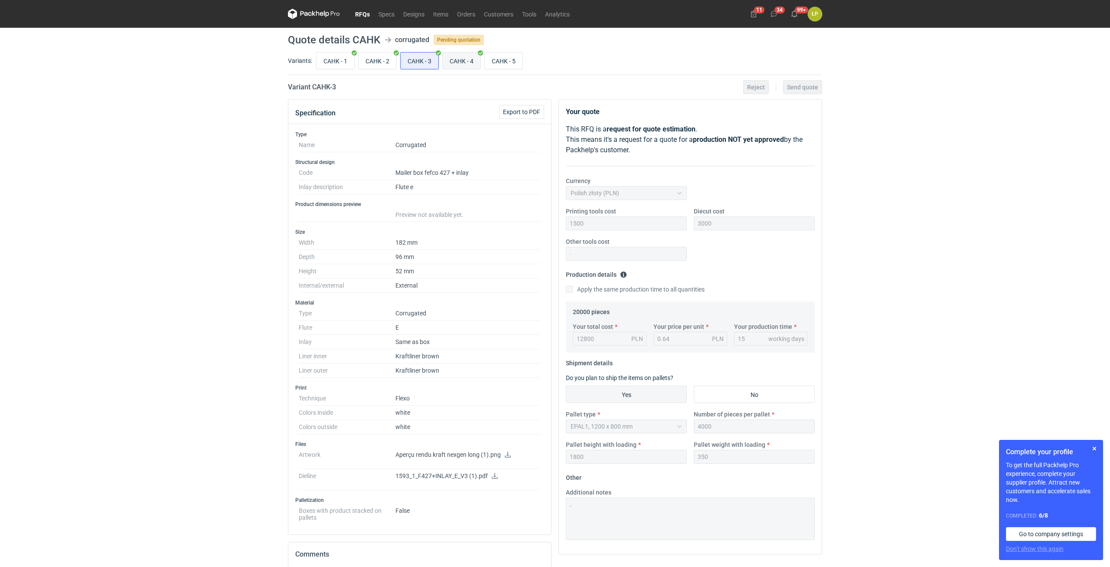
click at [452, 61] on input "CAHK - 4" at bounding box center [462, 60] width 38 height 16
radio input "true"
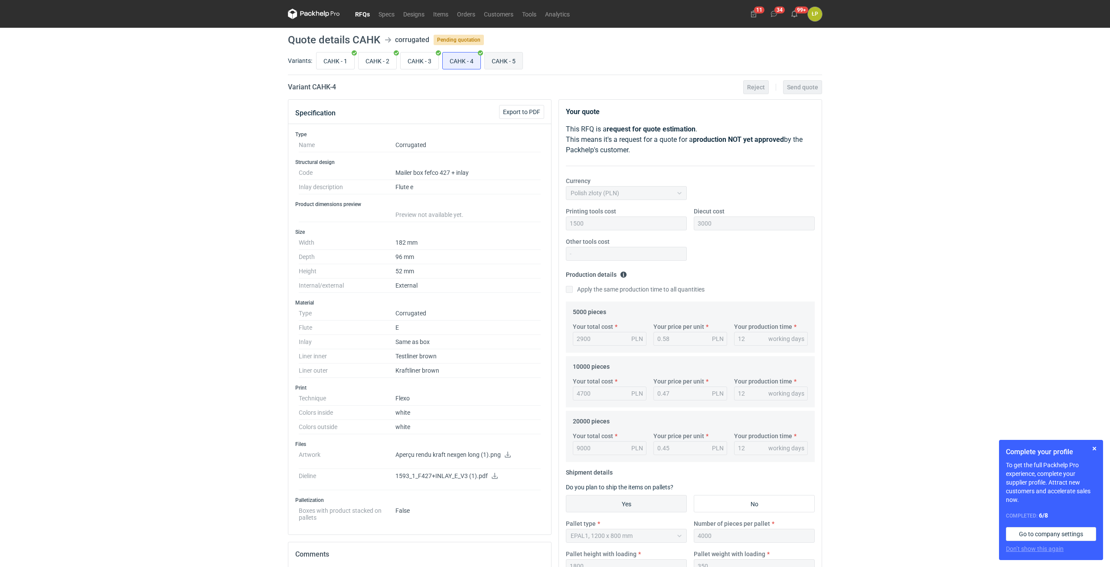
click at [506, 57] on input "CAHK - 5" at bounding box center [504, 60] width 38 height 16
radio input "true"
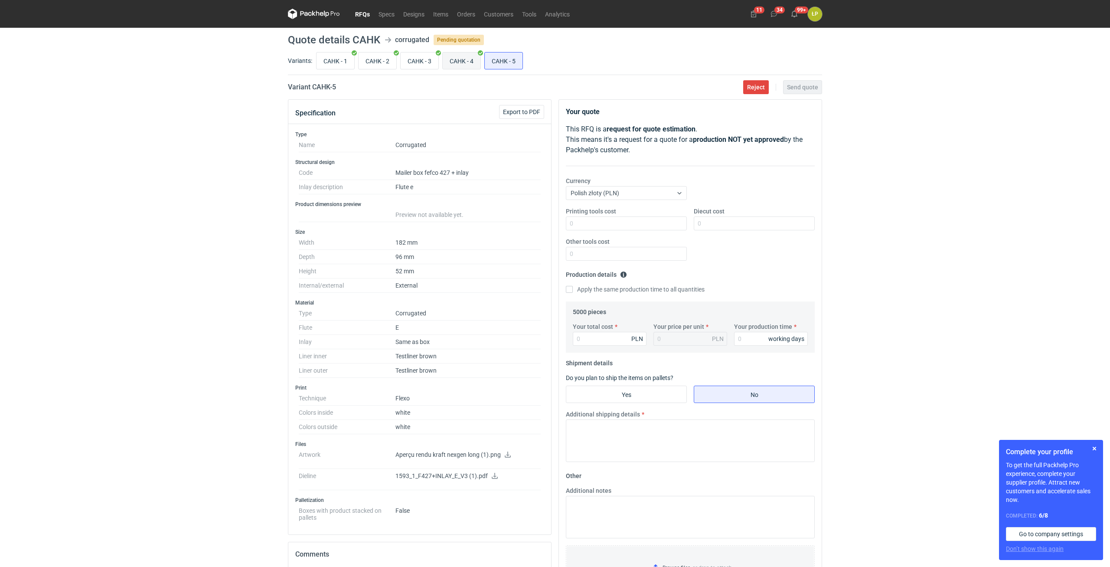
click at [465, 59] on input "CAHK - 4" at bounding box center [462, 60] width 38 height 16
radio input "true"
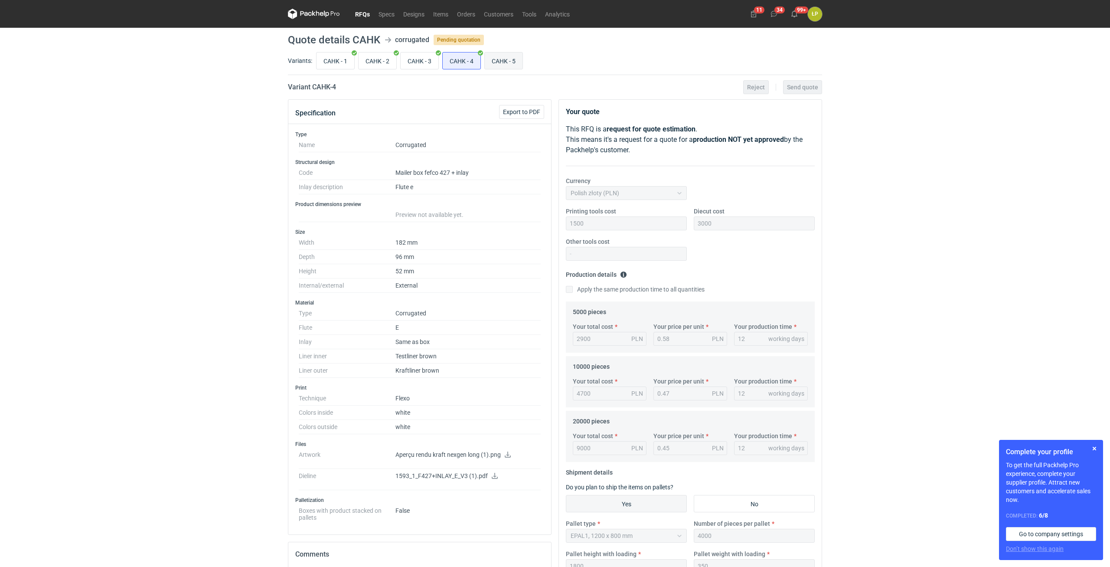
click at [495, 60] on input "CAHK - 5" at bounding box center [504, 60] width 38 height 16
radio input "true"
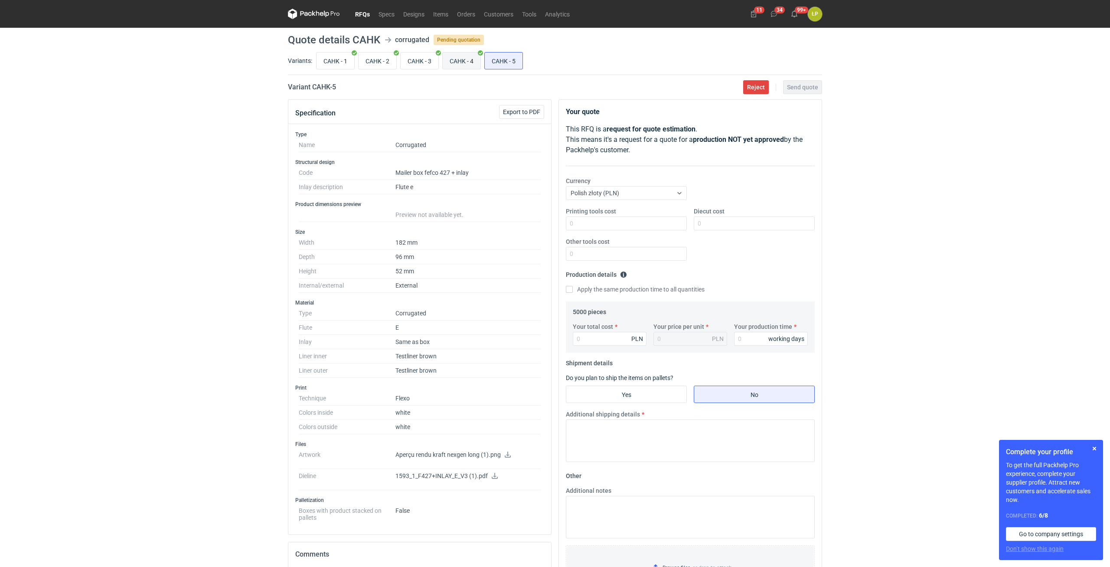
click at [467, 59] on input "CAHK - 4" at bounding box center [462, 60] width 38 height 16
radio input "true"
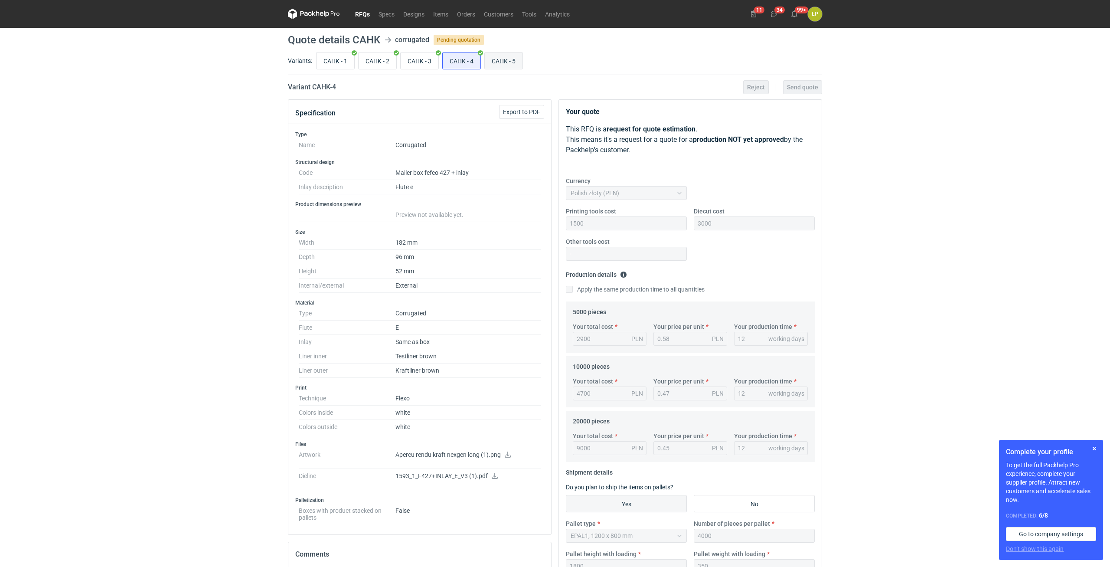
click at [501, 59] on input "CAHK - 5" at bounding box center [504, 60] width 38 height 16
radio input "true"
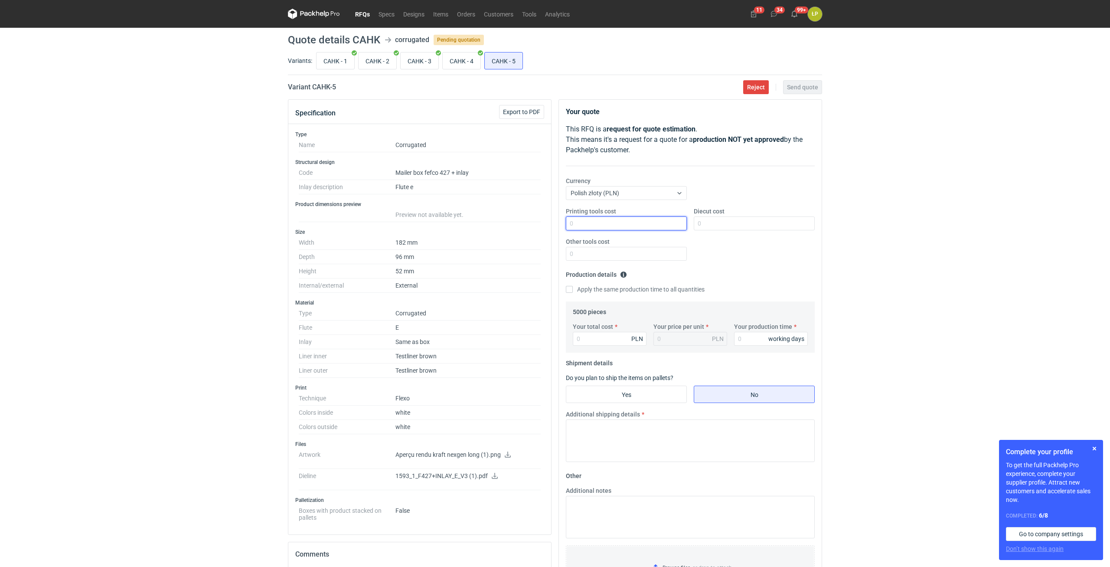
click at [631, 225] on input "Printing tools cost" at bounding box center [626, 223] width 121 height 14
type input "1500"
click at [724, 220] on input "Diecut cost" at bounding box center [754, 223] width 121 height 14
type input "3000"
click at [674, 253] on input "Other tools cost" at bounding box center [626, 254] width 121 height 14
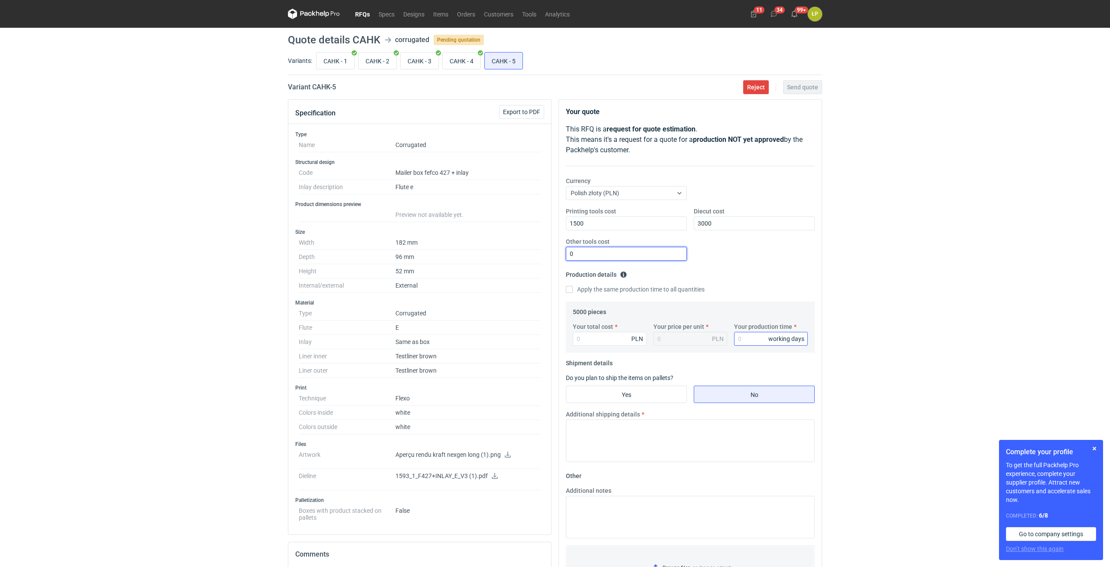
type input "0"
click at [748, 335] on input "Your production time" at bounding box center [771, 339] width 74 height 14
click at [461, 63] on input "CAHK - 4" at bounding box center [462, 60] width 38 height 16
radio input "true"
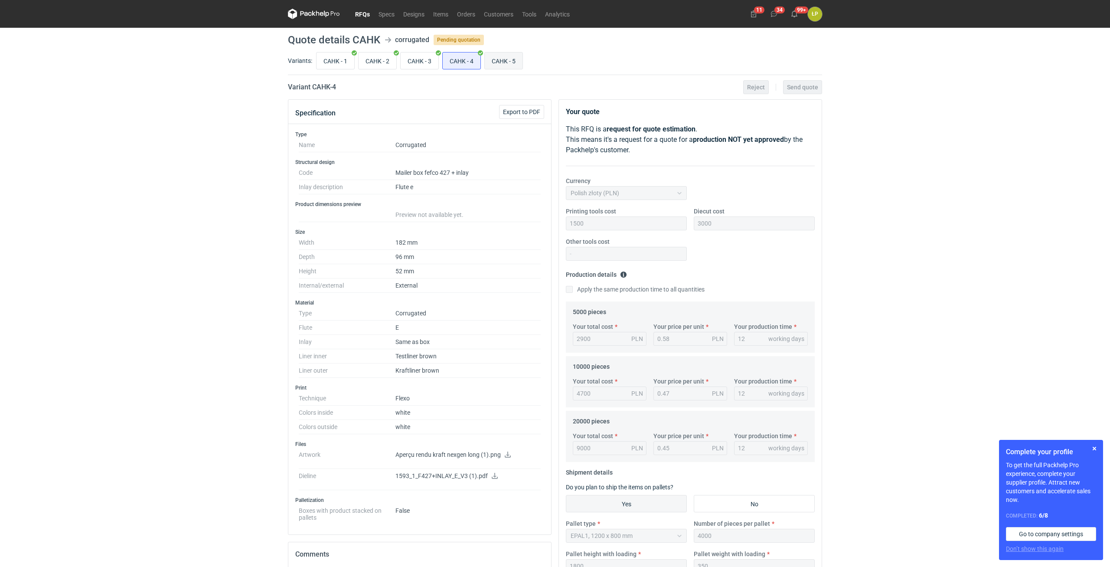
click at [503, 62] on input "CAHK - 5" at bounding box center [504, 60] width 38 height 16
radio input "true"
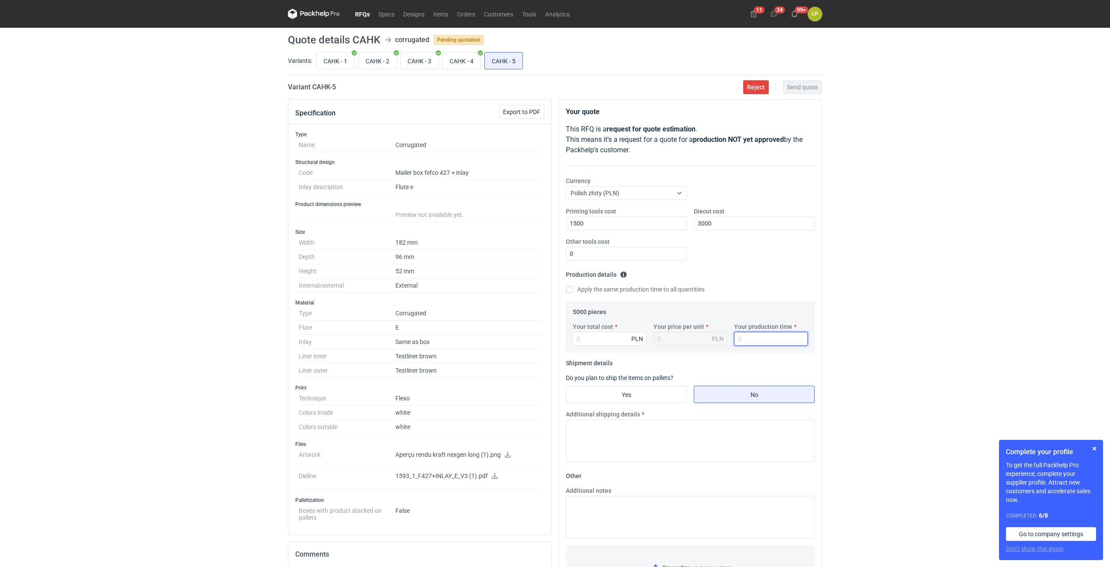
click at [745, 335] on input "Your production time" at bounding box center [771, 339] width 74 height 14
type input "12"
click at [615, 340] on input "Your total cost" at bounding box center [610, 339] width 74 height 14
type input "2250"
type input "0.45"
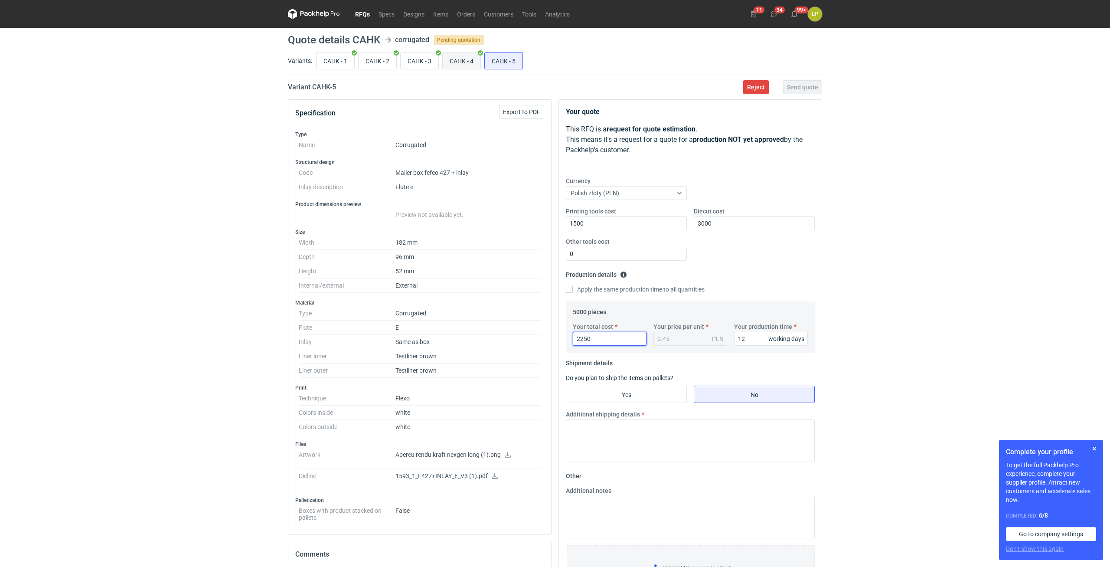
type input "2250"
click at [460, 59] on input "CAHK - 4" at bounding box center [462, 60] width 38 height 16
radio input "true"
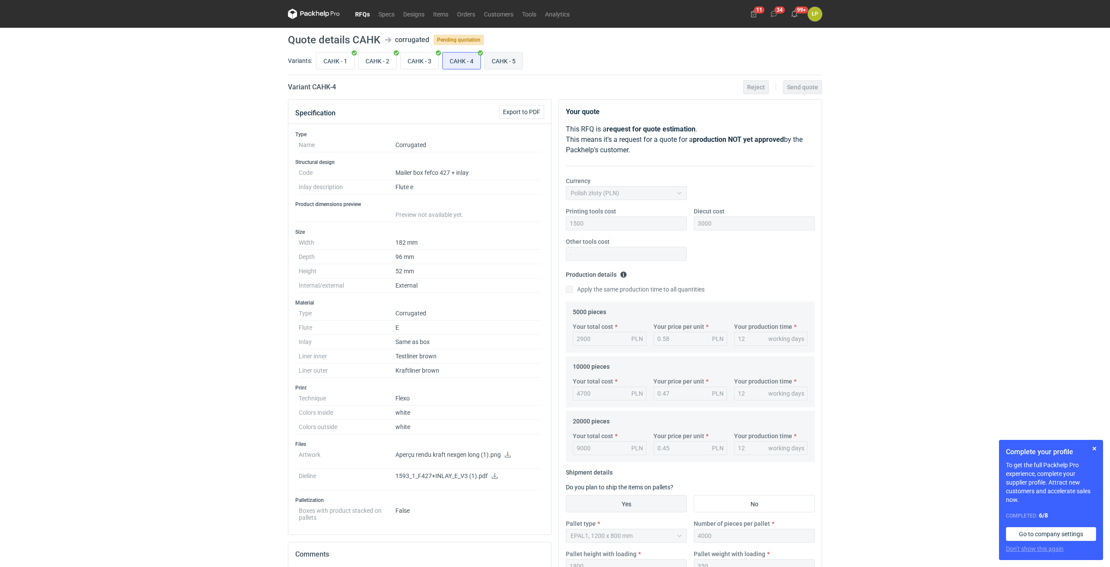
click at [502, 59] on input "CAHK - 5" at bounding box center [504, 60] width 38 height 16
radio input "true"
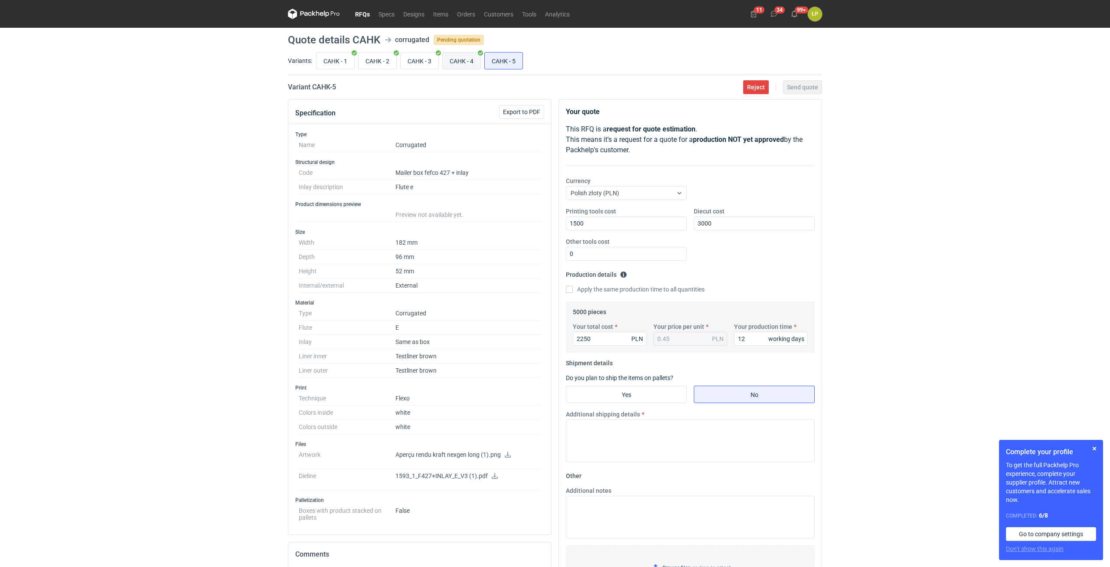
click at [468, 56] on input "CAHK - 4" at bounding box center [462, 60] width 38 height 16
radio input "true"
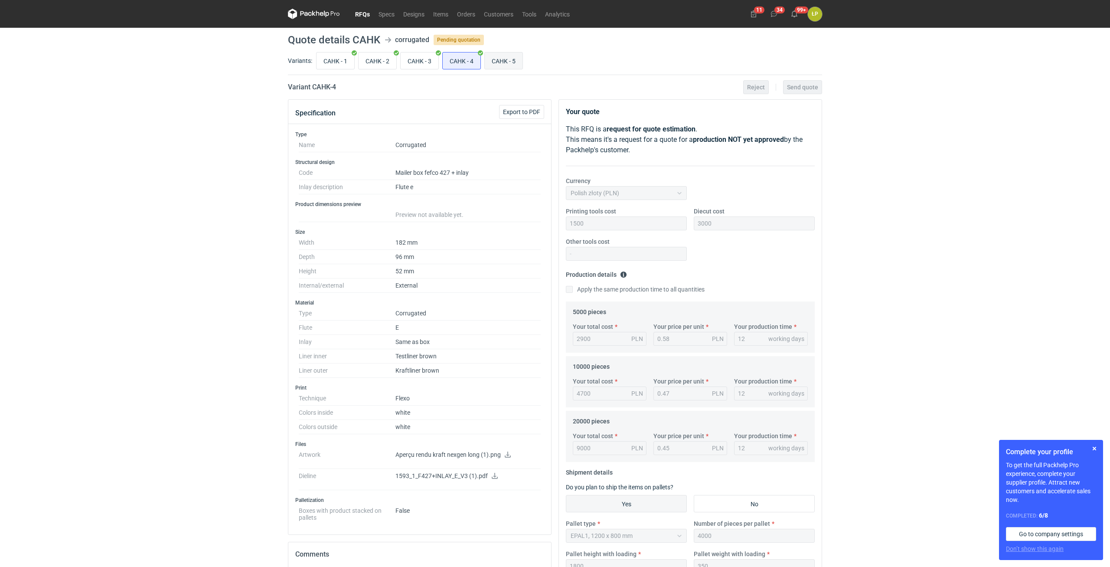
click at [512, 56] on input "CAHK - 5" at bounding box center [504, 60] width 38 height 16
radio input "true"
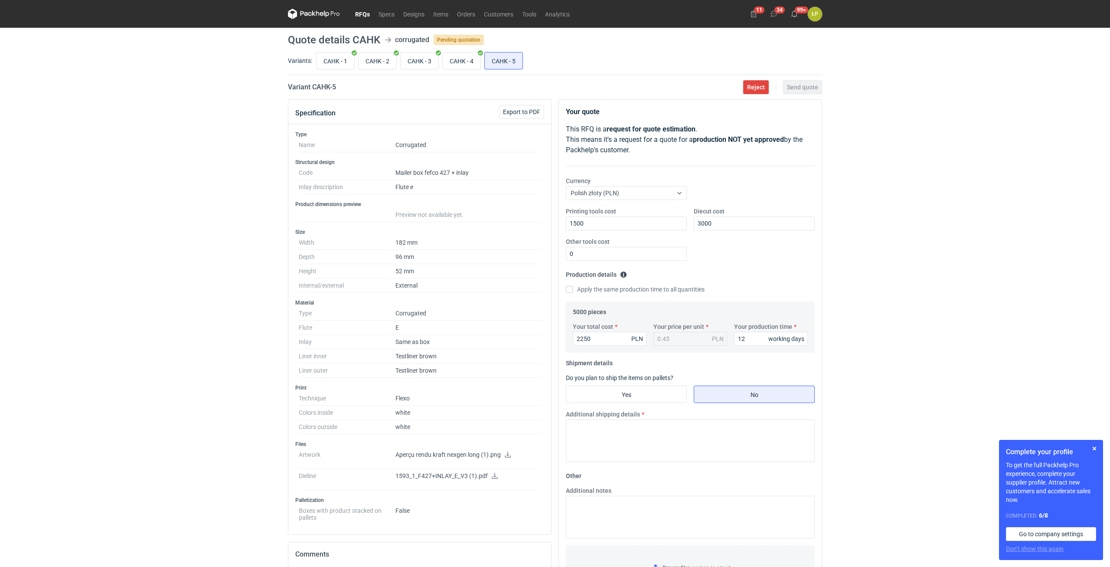
scroll to position [183, 0]
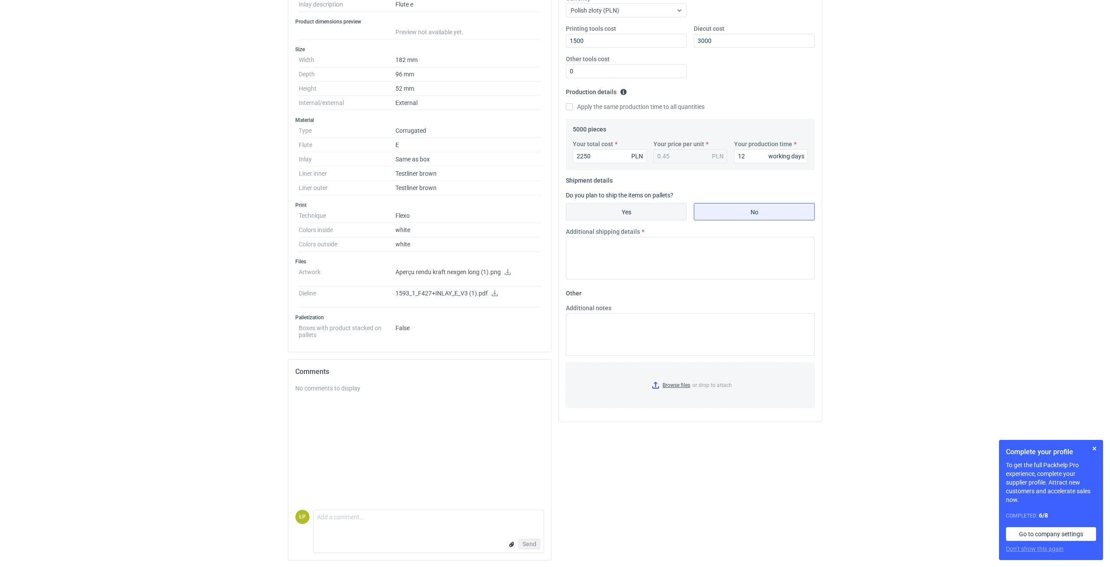
click at [637, 211] on input "Yes" at bounding box center [626, 211] width 120 height 16
radio input "true"
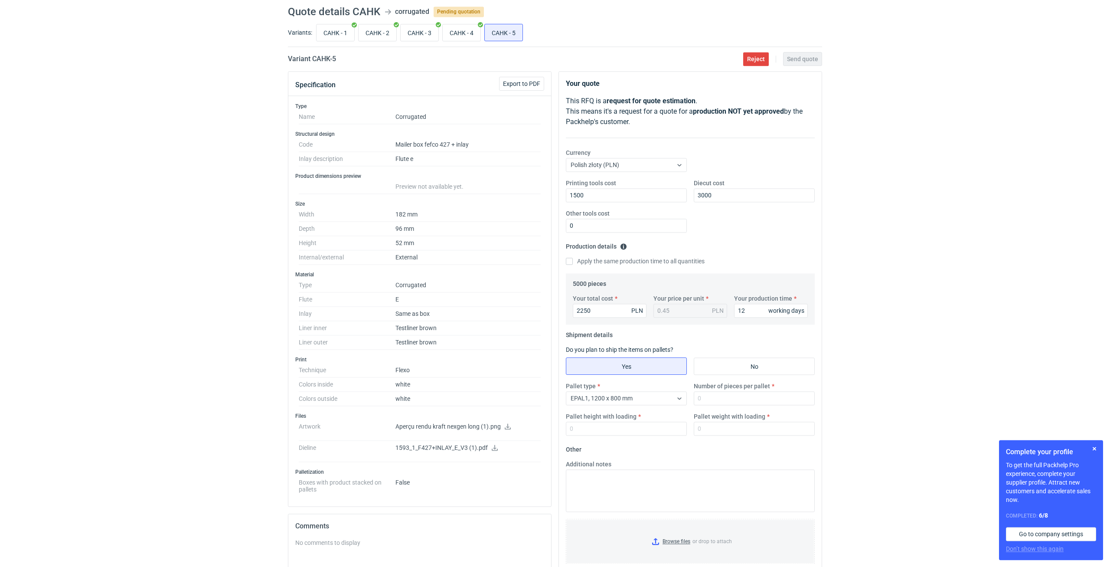
scroll to position [0, 0]
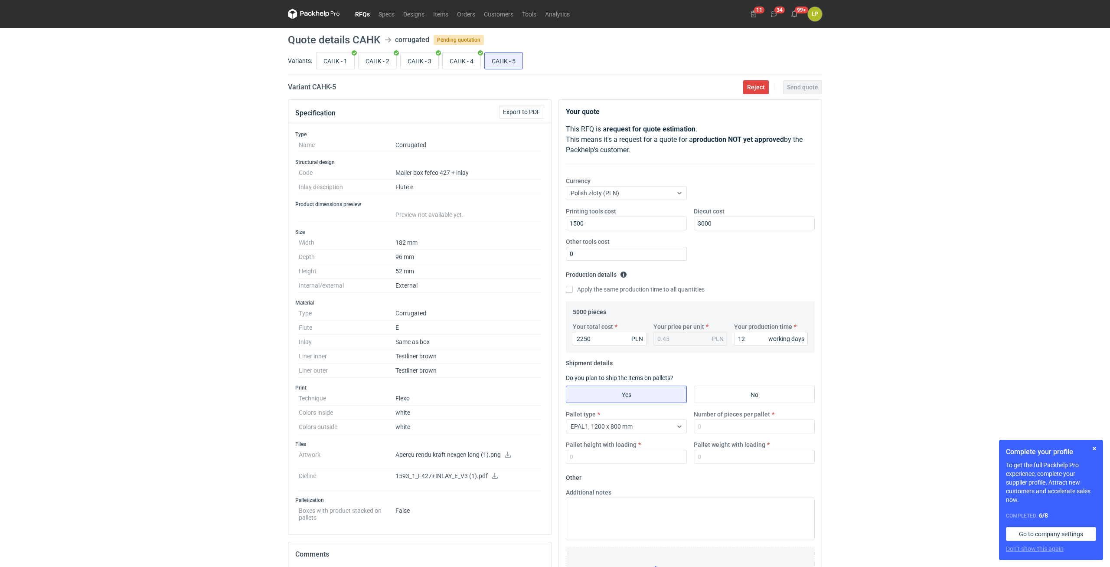
click at [495, 474] on icon at bounding box center [495, 476] width 6 height 6
click at [457, 59] on input "CAHK - 4" at bounding box center [462, 60] width 38 height 16
radio input "true"
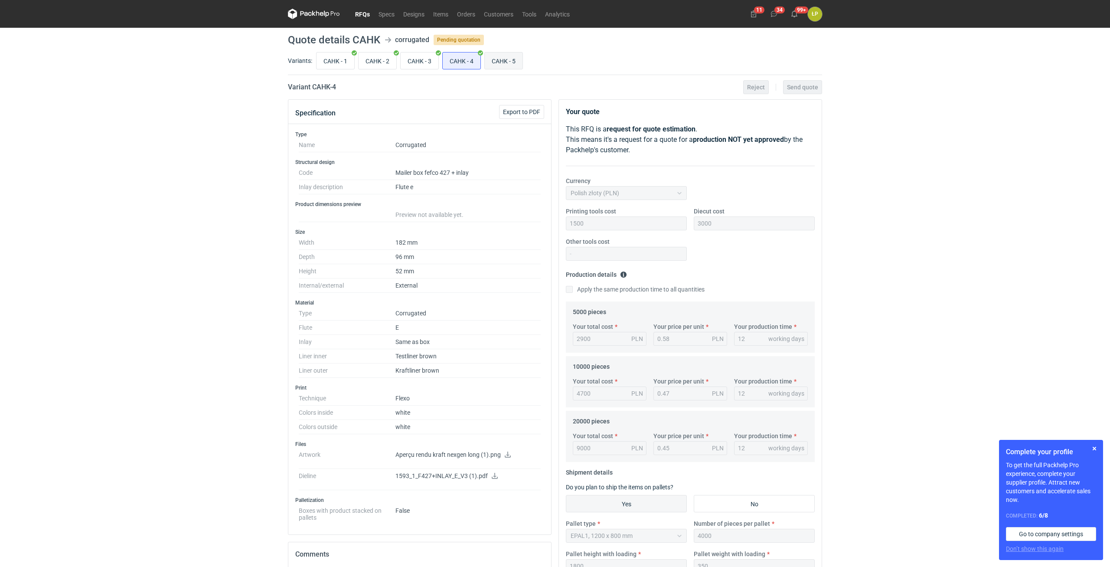
click at [493, 67] on input "CAHK - 5" at bounding box center [504, 60] width 38 height 16
radio input "true"
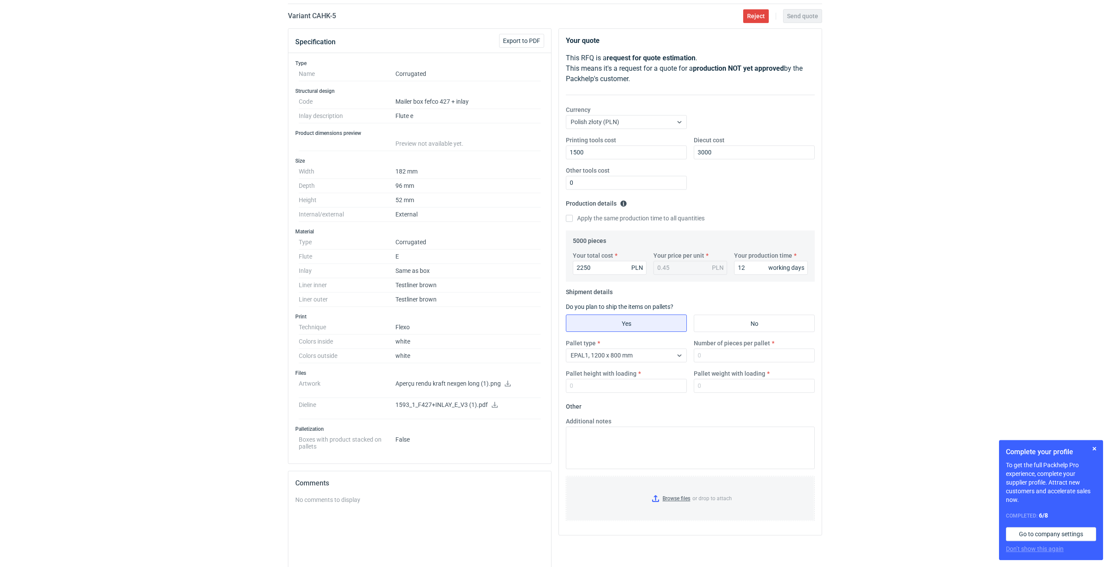
scroll to position [74, 0]
click at [700, 354] on input "Number of pieces per pallet" at bounding box center [754, 353] width 121 height 14
type input "1"
type input "400"
click at [645, 382] on input "Pallet height with loading" at bounding box center [626, 383] width 121 height 14
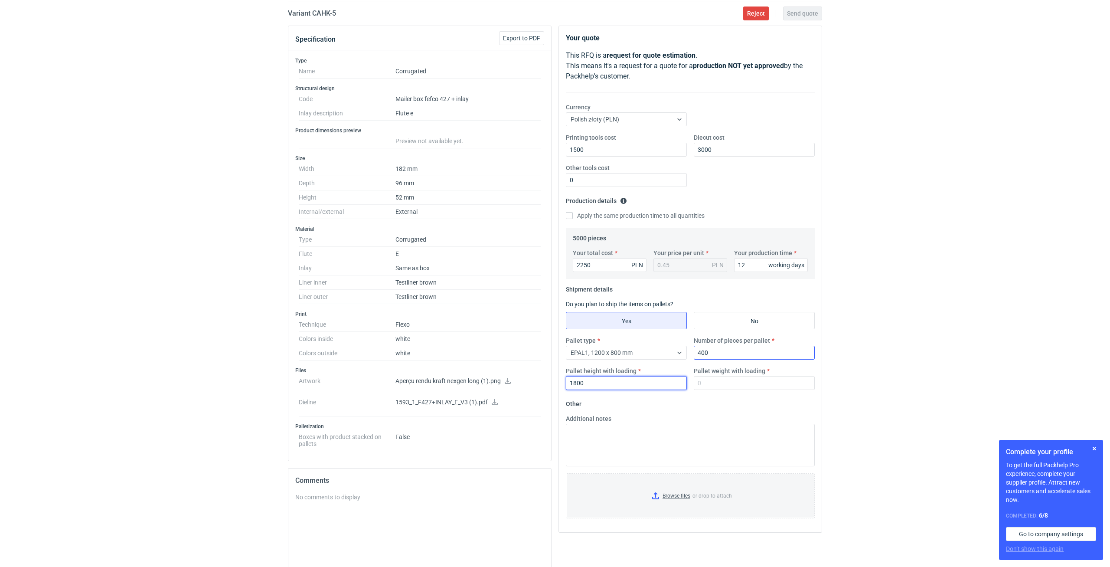
type input "1800"
click at [710, 357] on input "400" at bounding box center [754, 353] width 121 height 14
type input "4000"
click at [710, 376] on div "Pallet weight with loading" at bounding box center [754, 377] width 128 height 23
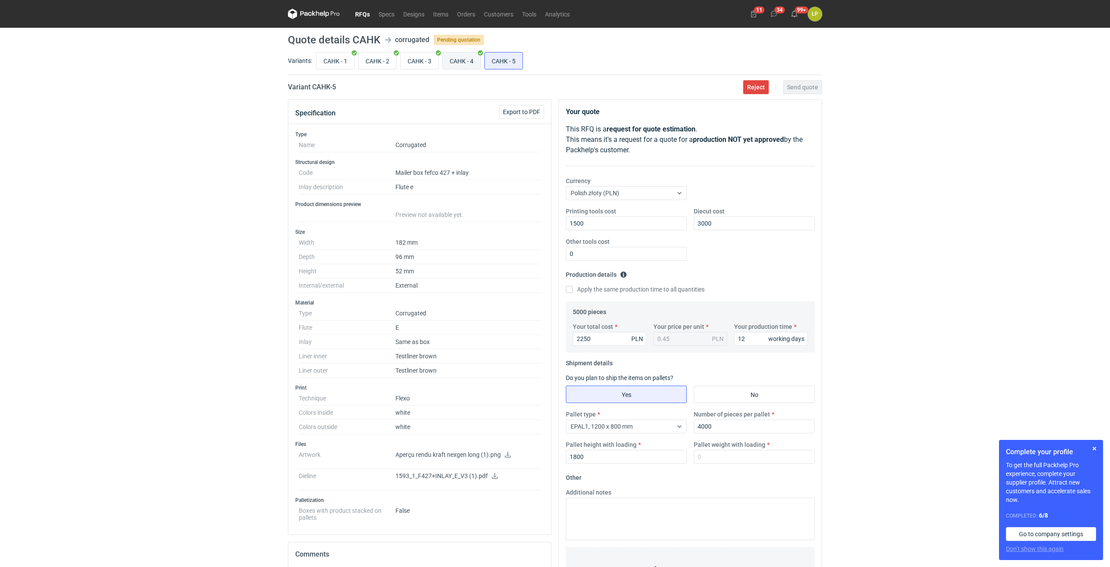
click at [456, 62] on input "CAHK - 4" at bounding box center [462, 60] width 38 height 16
radio input "true"
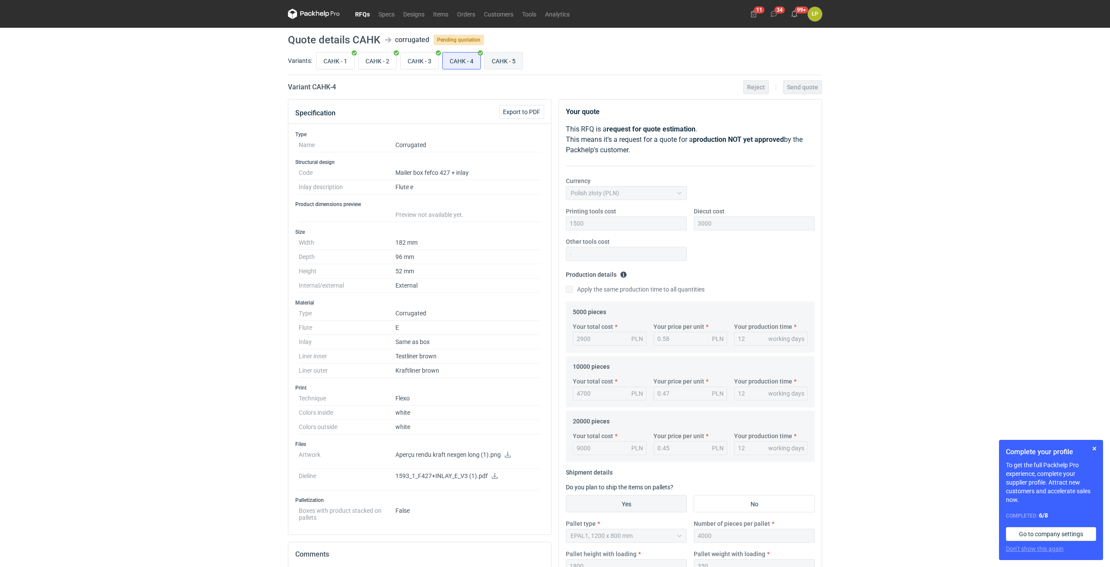
click at [502, 66] on input "CAHK - 5" at bounding box center [504, 60] width 38 height 16
radio input "true"
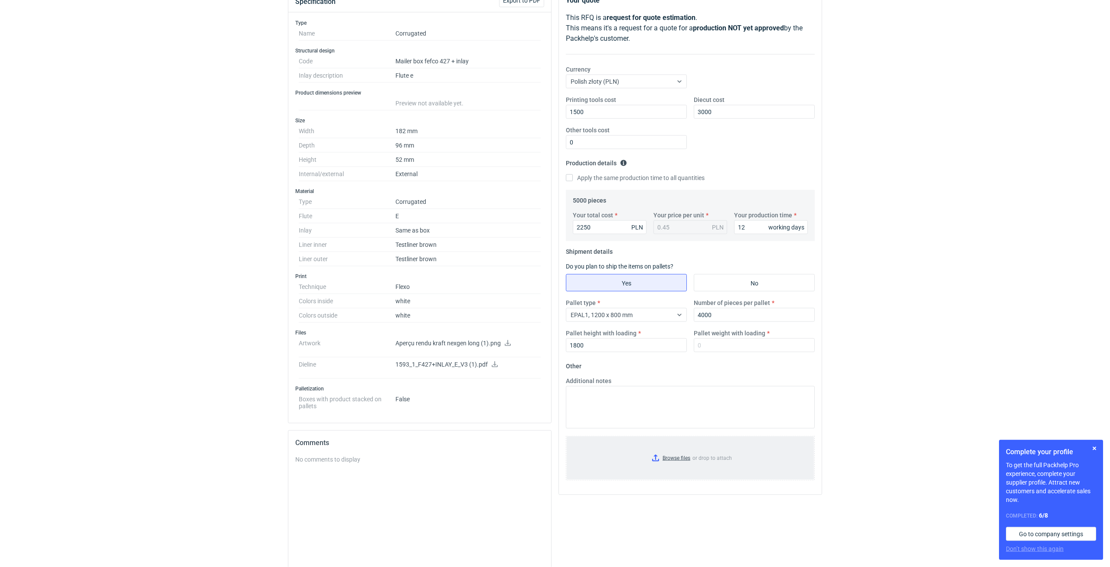
scroll to position [147, 0]
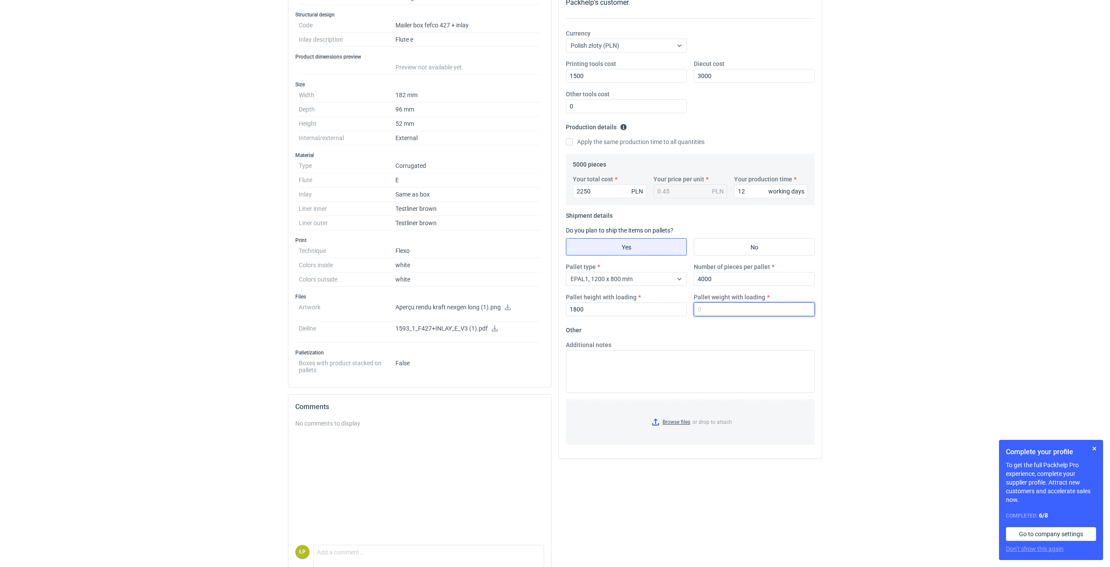
click at [729, 307] on input "Pallet weight with loading" at bounding box center [754, 309] width 121 height 14
type input "350"
click at [857, 314] on div "RFQs Specs Designs Items Orders Customers Tools Analytics 11 34 99+ ŁP Łukasz P…" at bounding box center [555, 136] width 1110 height 567
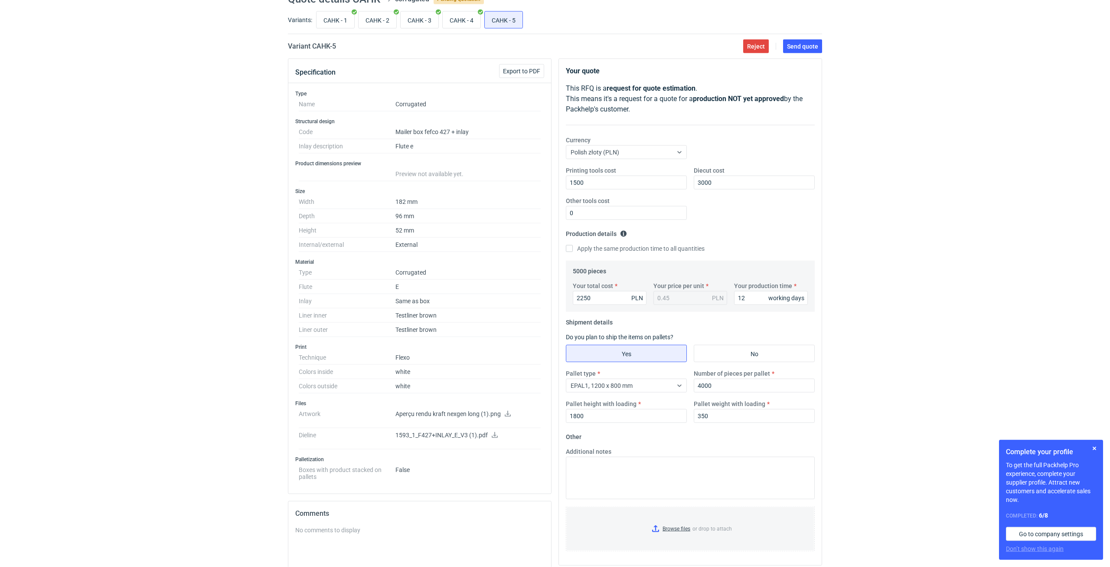
scroll to position [0, 0]
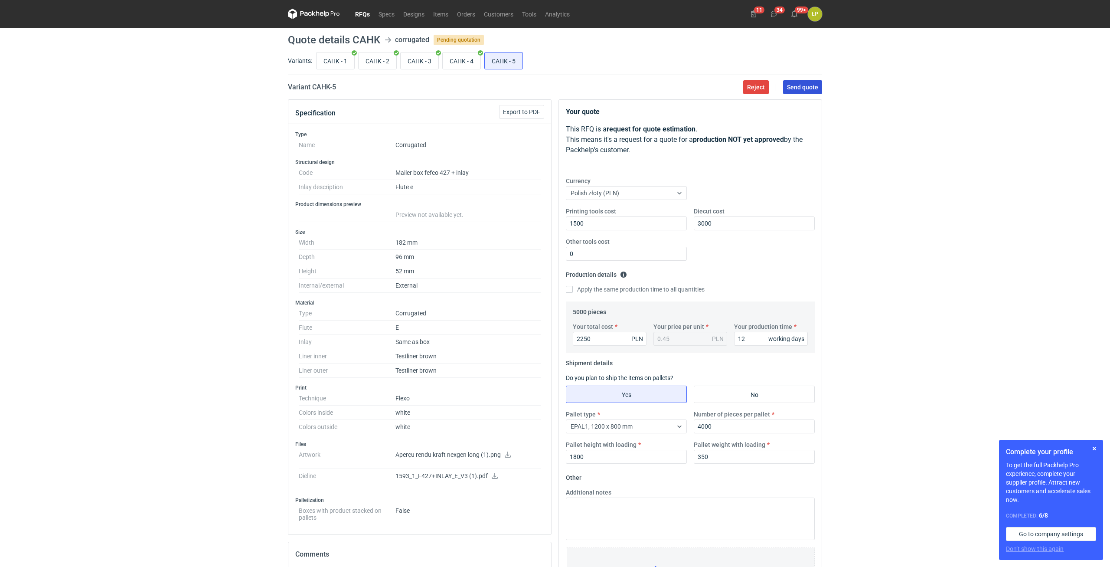
click at [803, 92] on button "Send quote" at bounding box center [802, 87] width 39 height 14
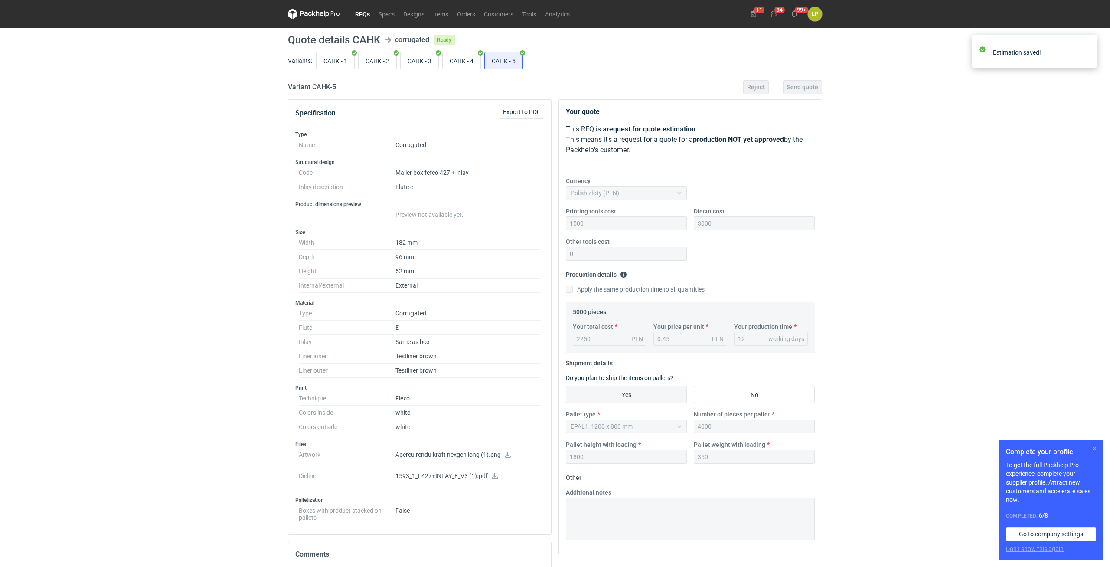
click at [1091, 449] on button "button" at bounding box center [1094, 448] width 10 height 10
